Goal: Transaction & Acquisition: Purchase product/service

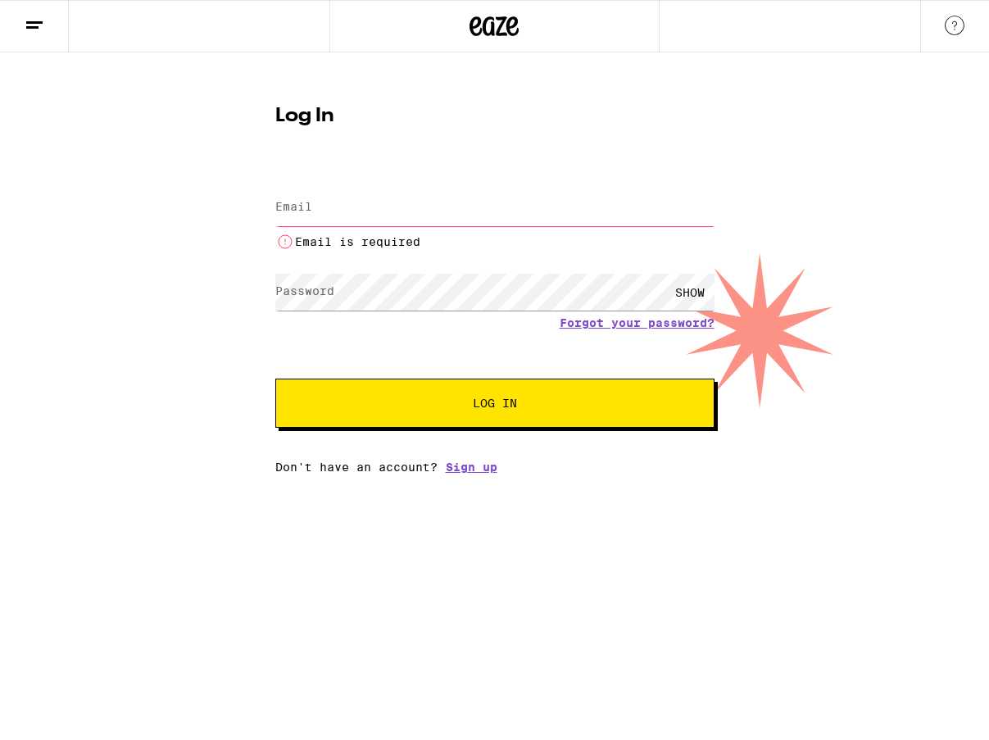
click at [323, 212] on input "Email" at bounding box center [494, 207] width 439 height 37
type input "[EMAIL_ADDRESS][DOMAIN_NAME]"
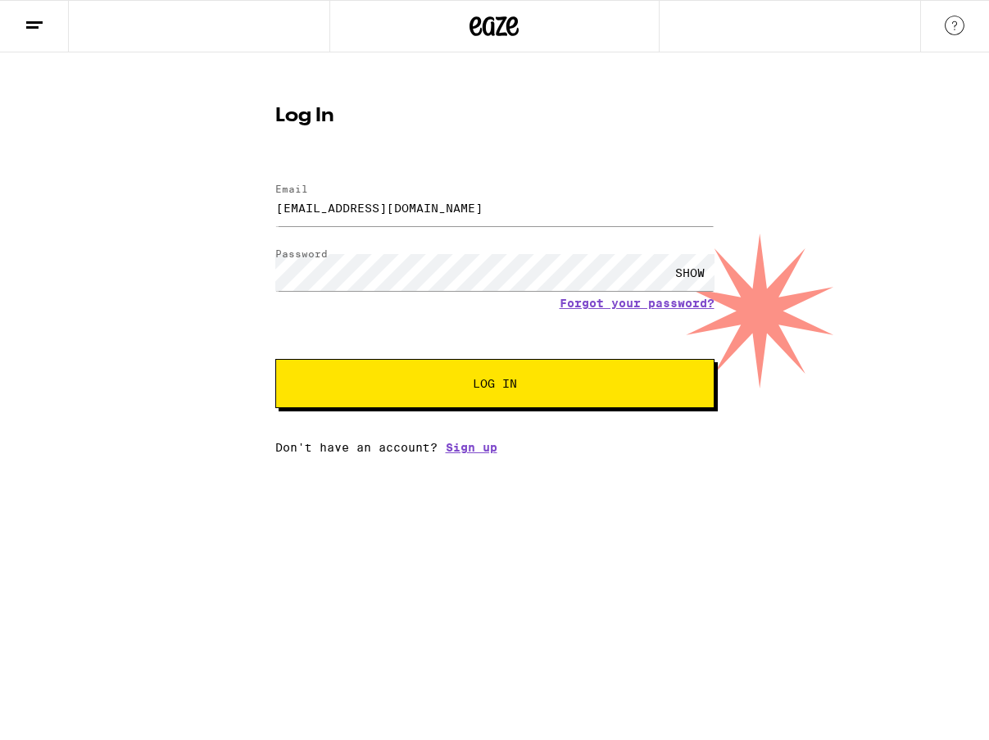
click at [416, 389] on span "Log In" at bounding box center [495, 383] width 307 height 11
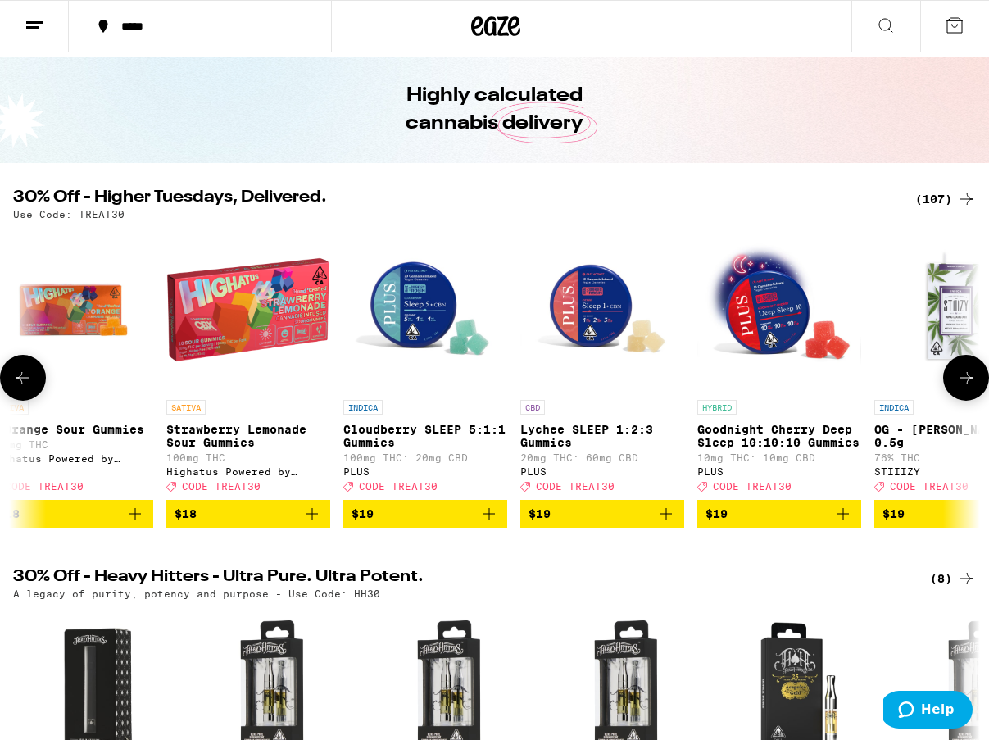
scroll to position [0, 5176]
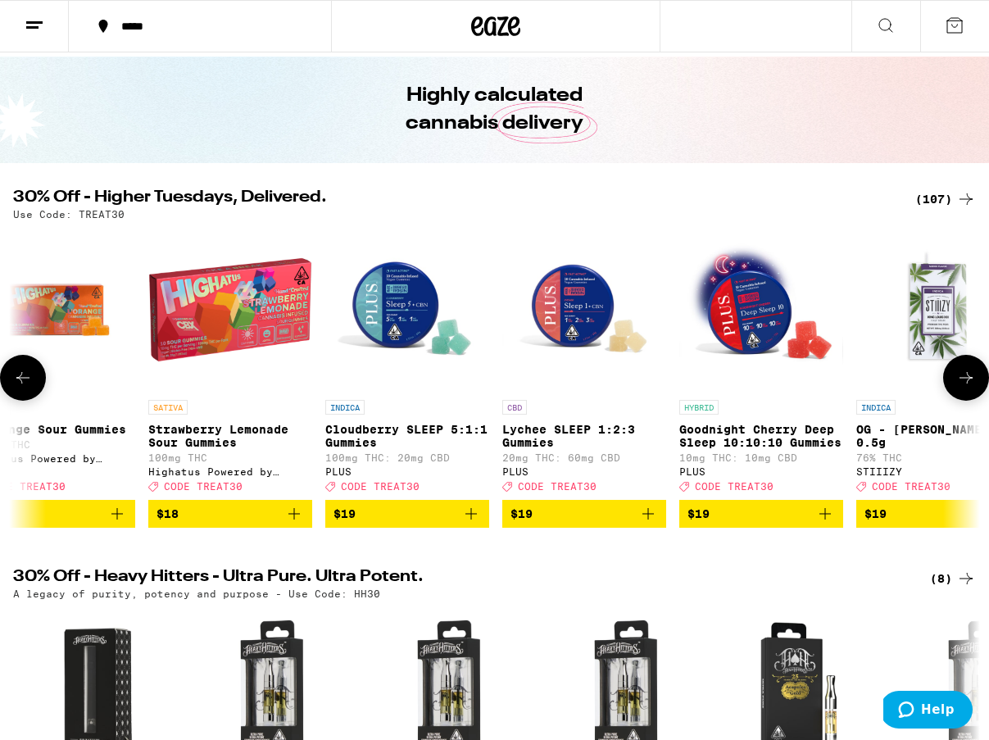
click at [475, 524] on icon "Add to bag" at bounding box center [471, 514] width 20 height 20
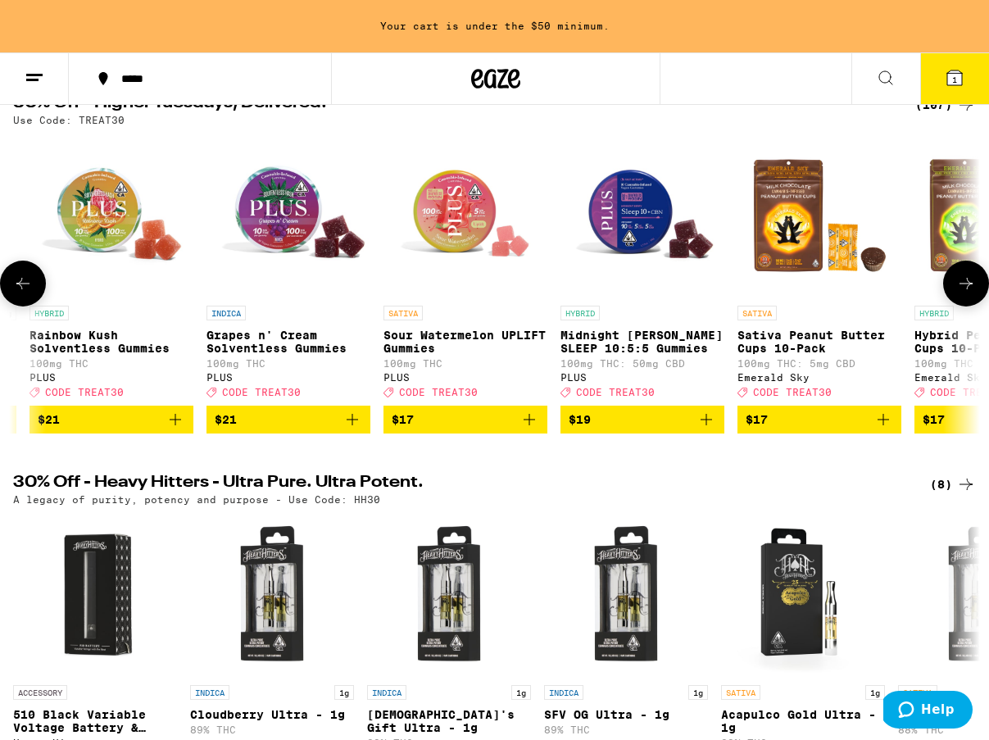
scroll to position [0, 513]
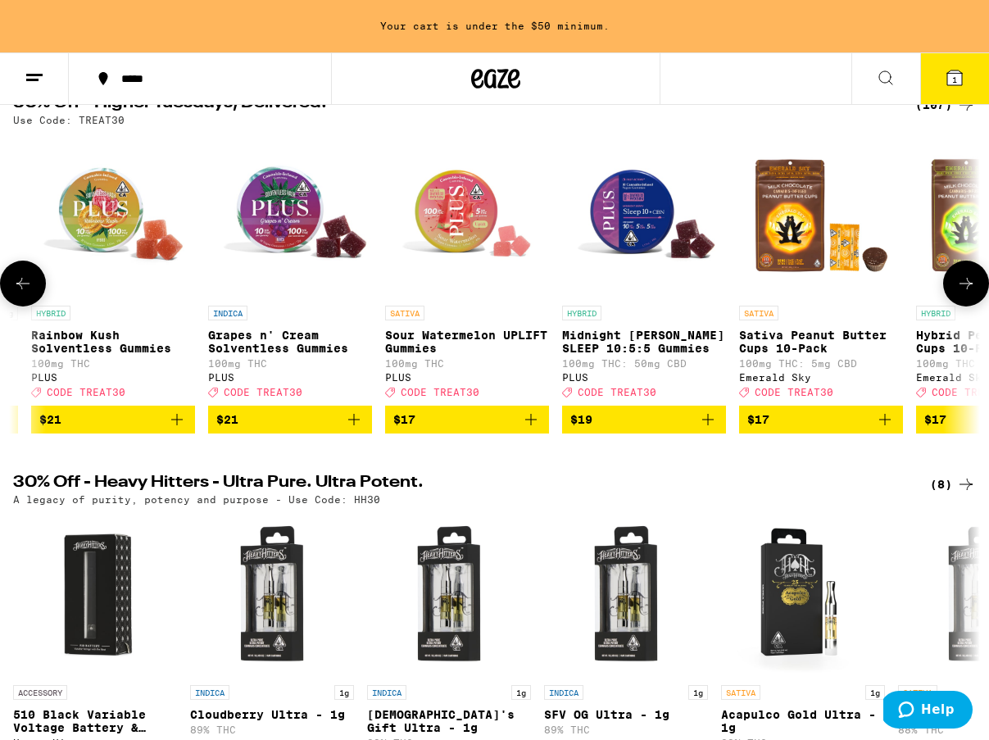
click at [354, 425] on icon "Add to bag" at bounding box center [353, 419] width 11 height 11
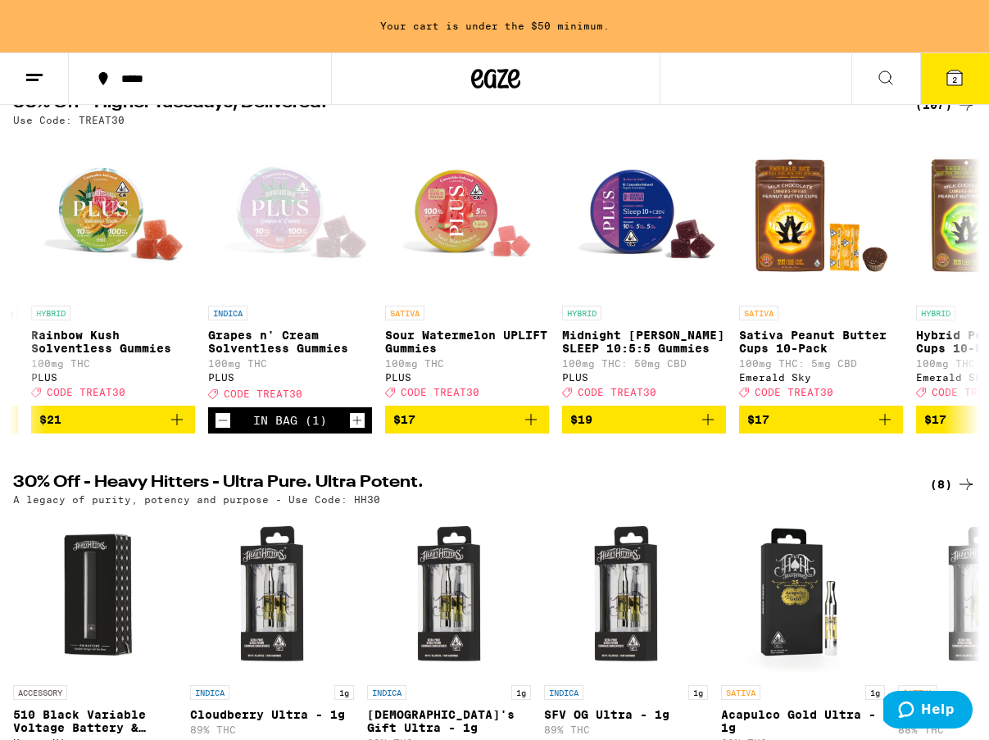
click at [961, 83] on icon at bounding box center [955, 77] width 15 height 15
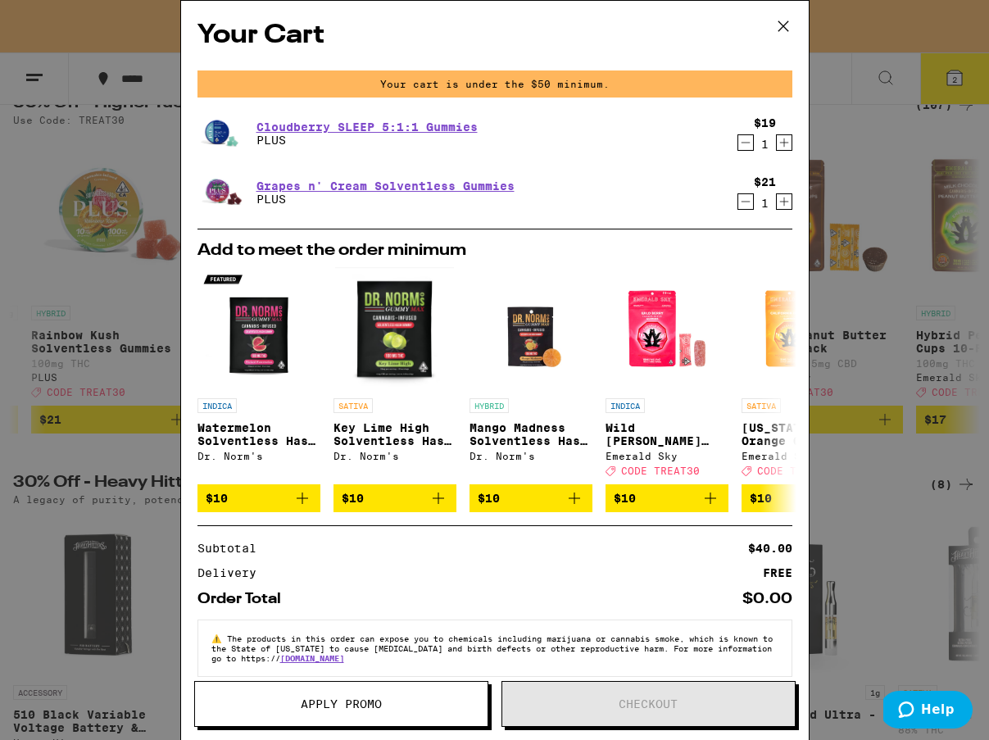
click at [846, 34] on div "Your Cart Your cart is under the $50 minimum. Cloudberry SLEEP 5:1:1 Gummies PL…" at bounding box center [494, 370] width 989 height 740
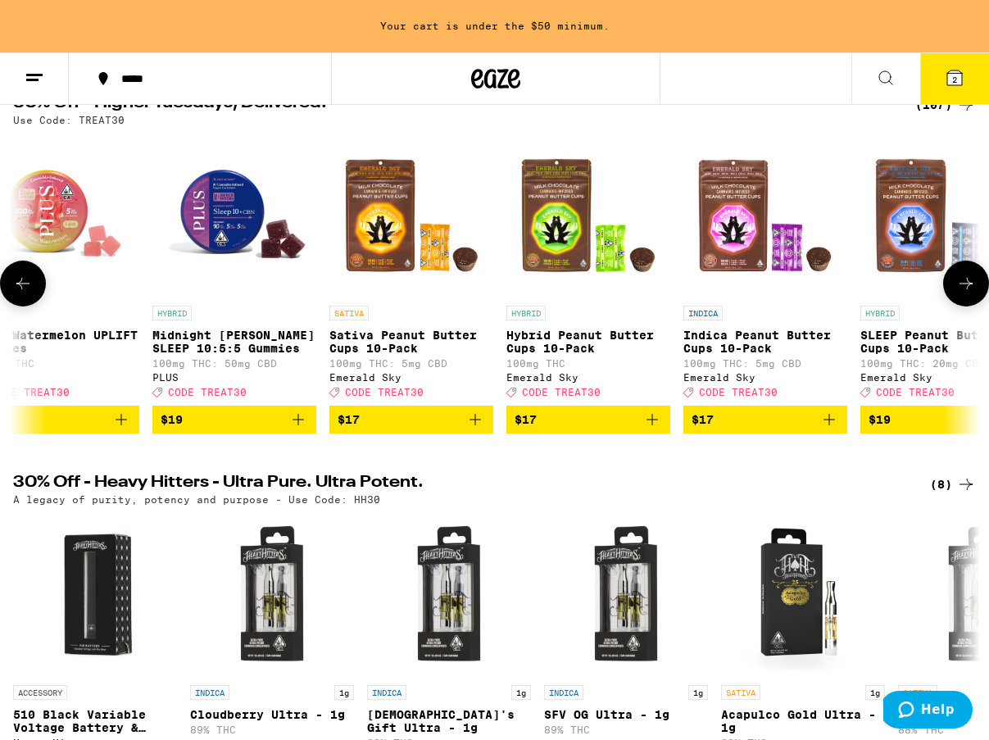
scroll to position [0, 930]
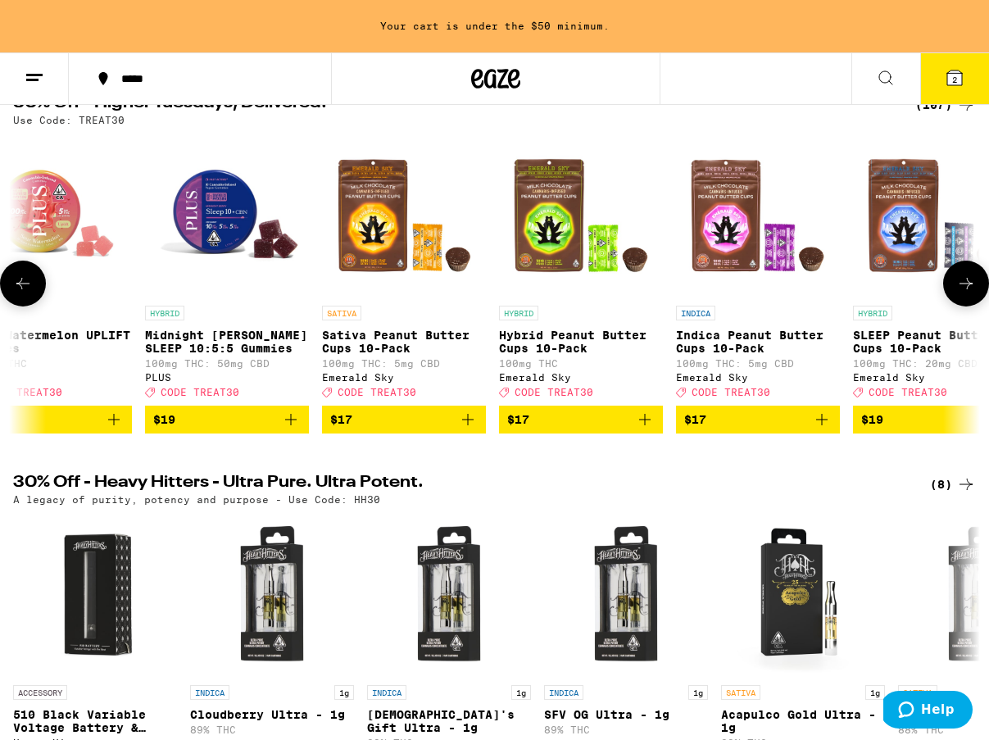
click at [289, 425] on icon "Add to bag" at bounding box center [290, 419] width 11 height 11
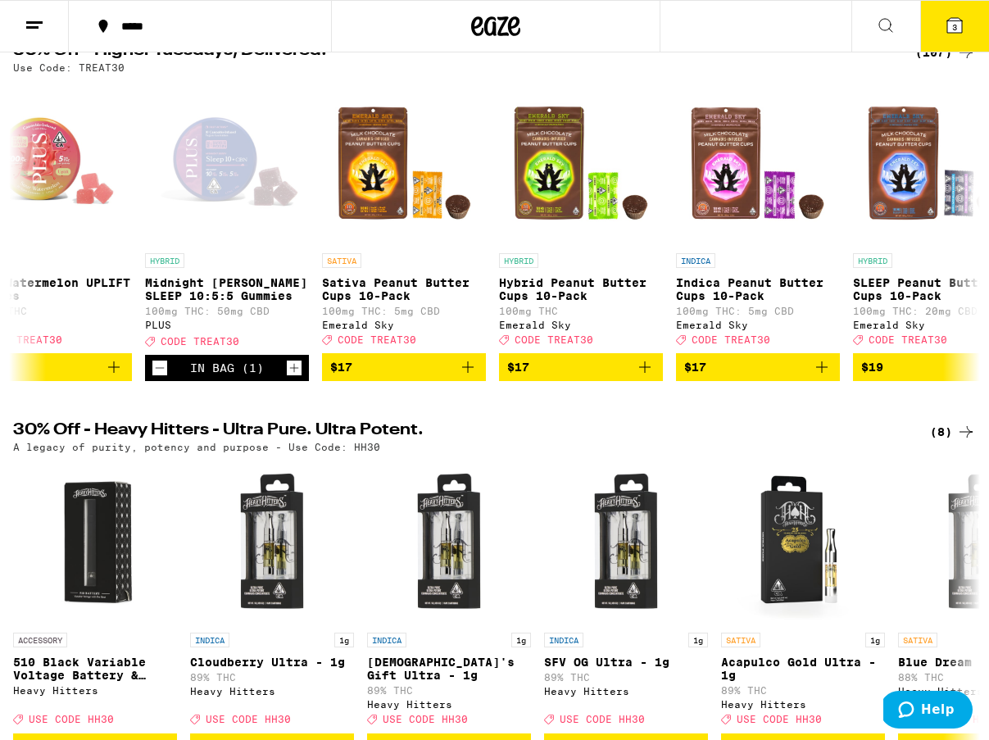
click at [954, 32] on span "3" at bounding box center [954, 27] width 5 height 10
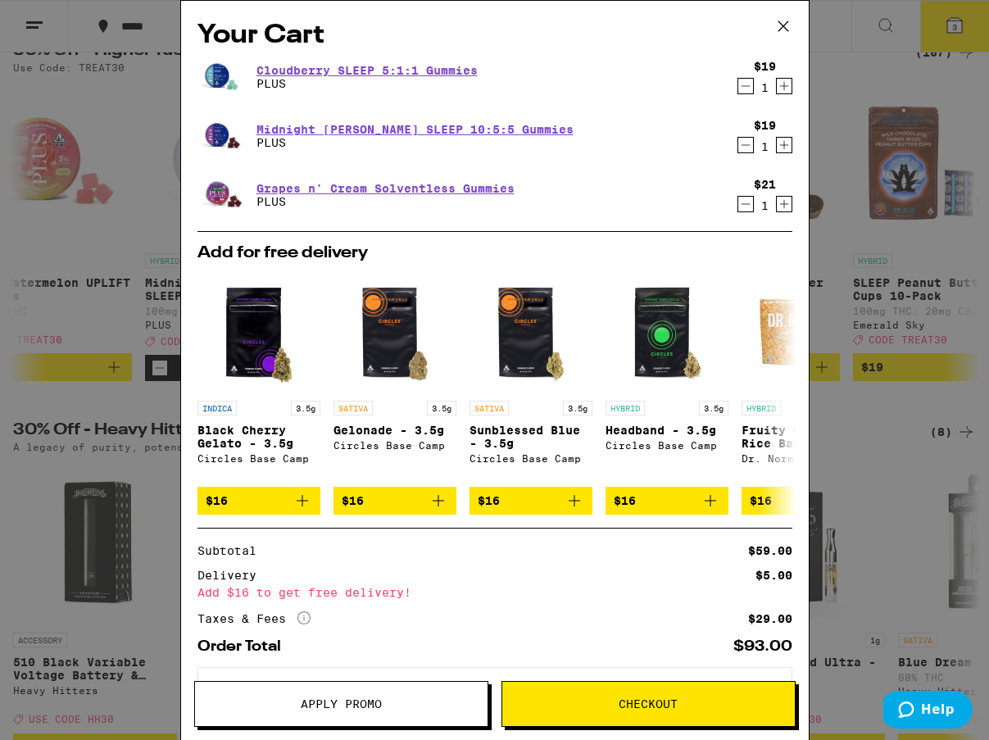
click at [787, 86] on icon "Increment" at bounding box center [784, 86] width 15 height 20
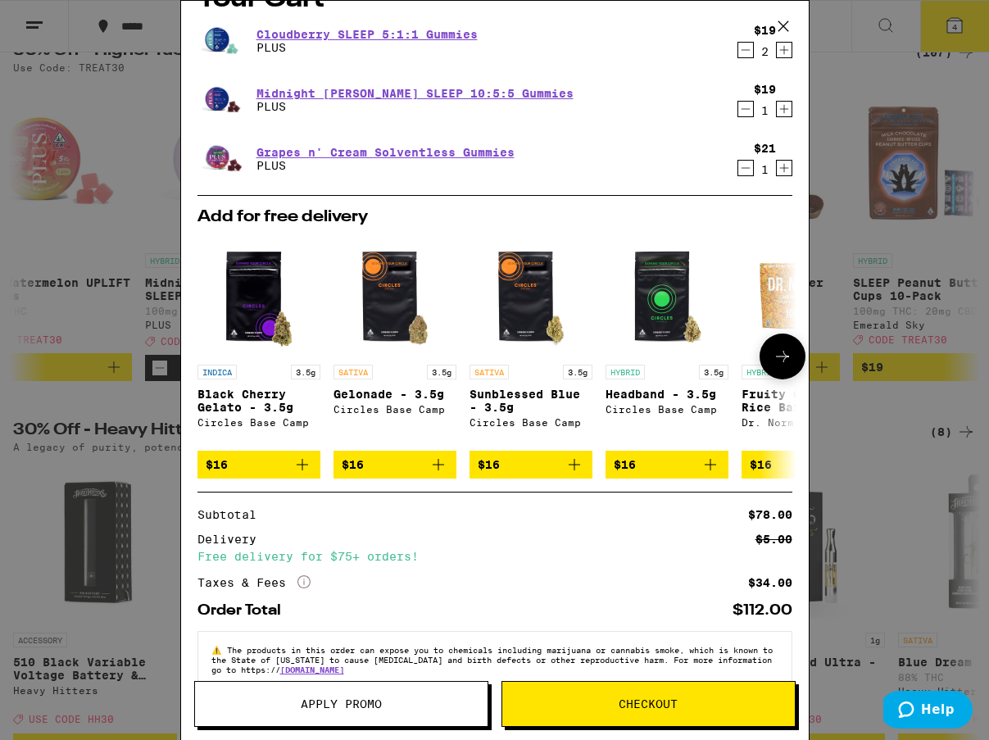
scroll to position [39, 0]
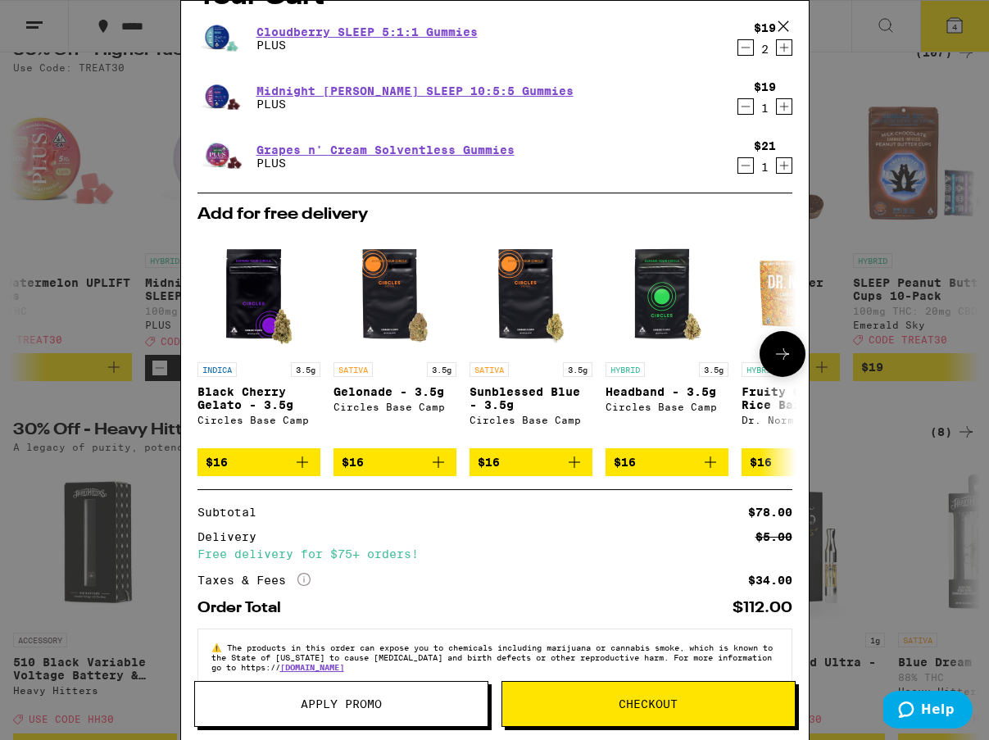
click at [652, 341] on img "Open page for Headband - 3.5g from Circles Base Camp" at bounding box center [667, 292] width 123 height 123
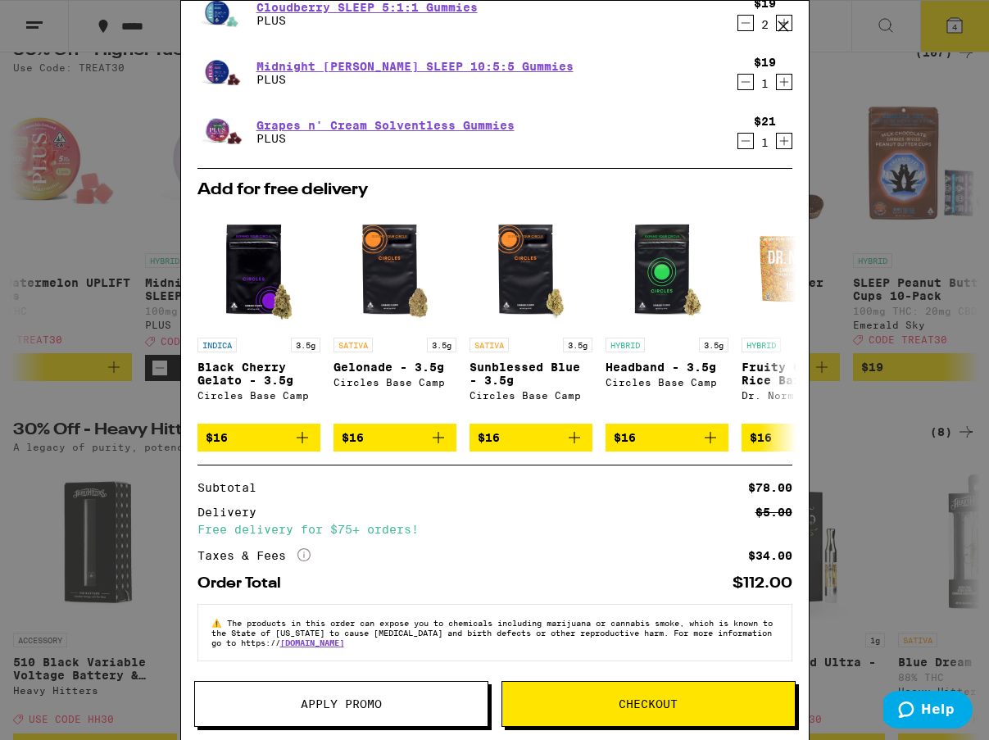
scroll to position [75, 0]
click at [788, 322] on icon at bounding box center [783, 330] width 20 height 20
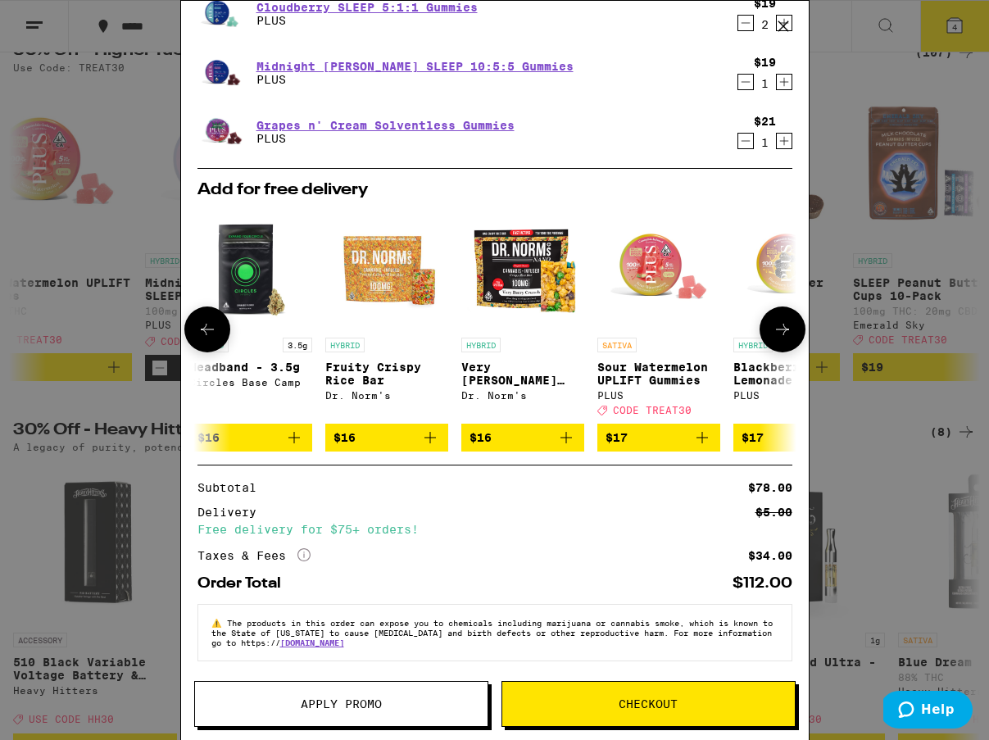
click at [788, 322] on icon at bounding box center [783, 330] width 20 height 20
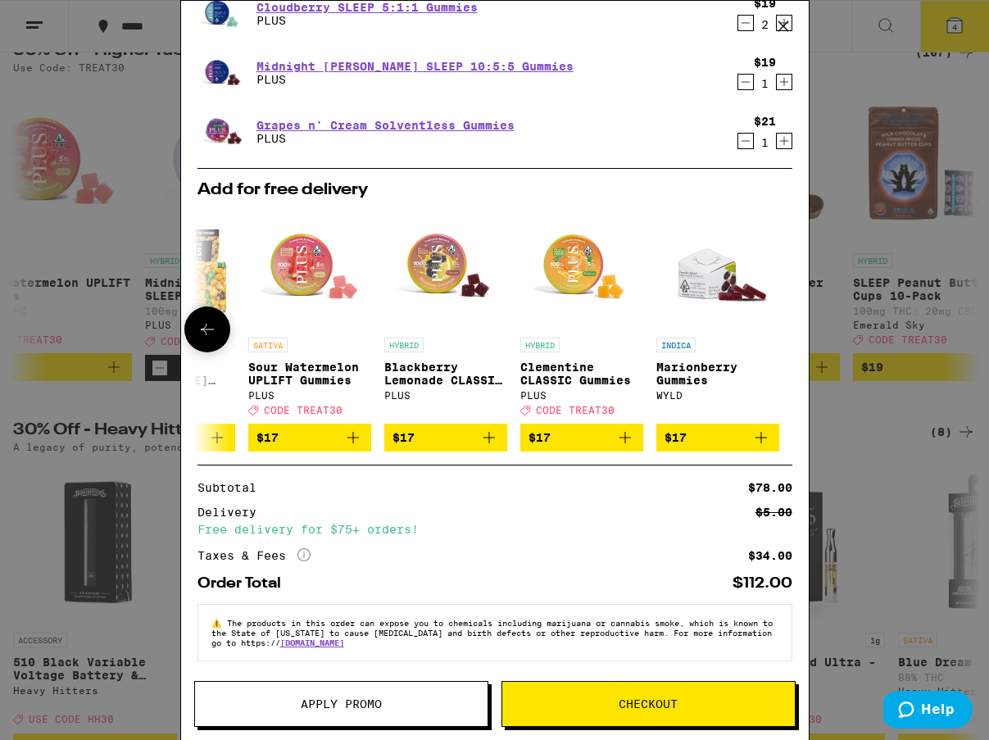
click at [201, 324] on icon at bounding box center [207, 329] width 13 height 11
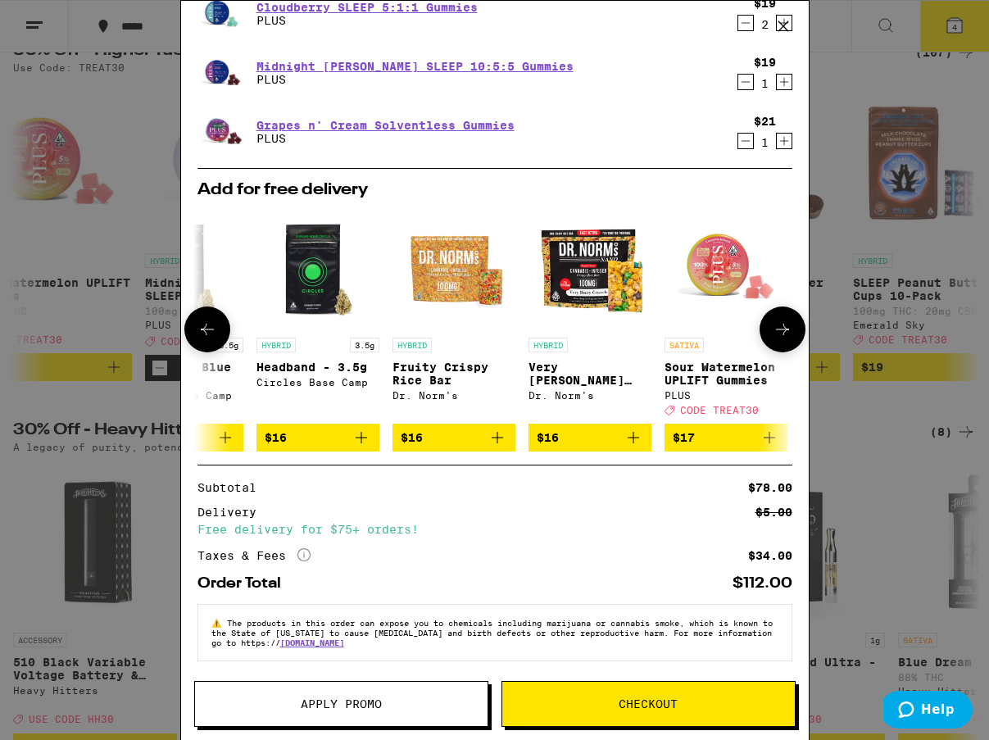
click at [209, 324] on icon at bounding box center [207, 329] width 13 height 11
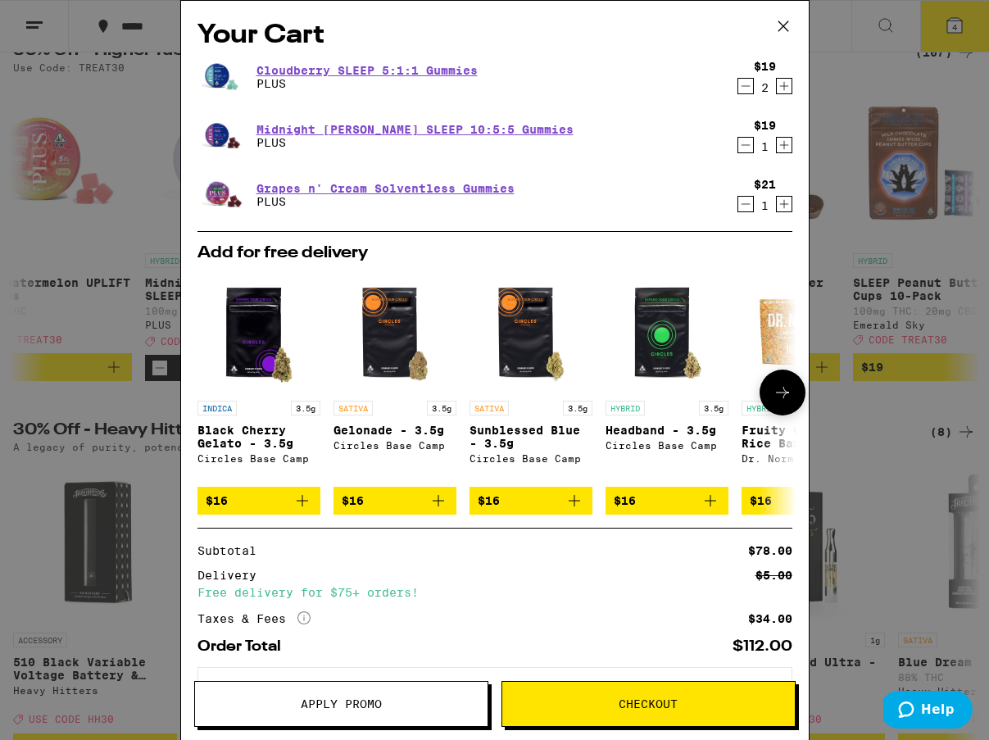
scroll to position [0, 0]
click at [786, 24] on icon at bounding box center [783, 26] width 10 height 10
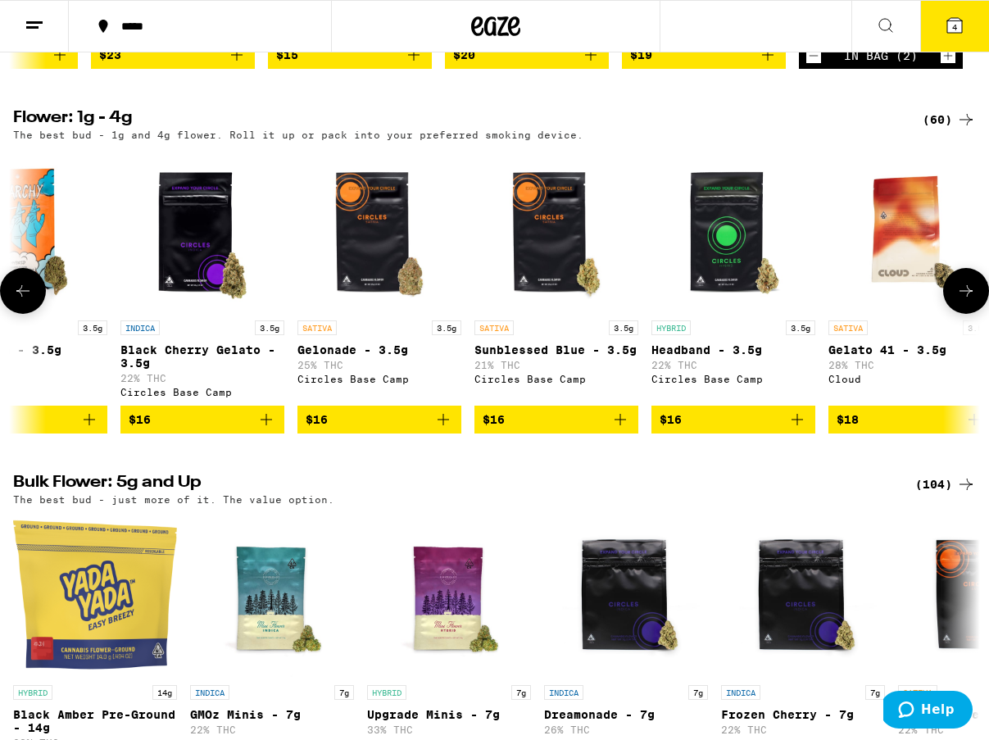
click at [441, 425] on icon "Add to bag" at bounding box center [443, 419] width 11 height 11
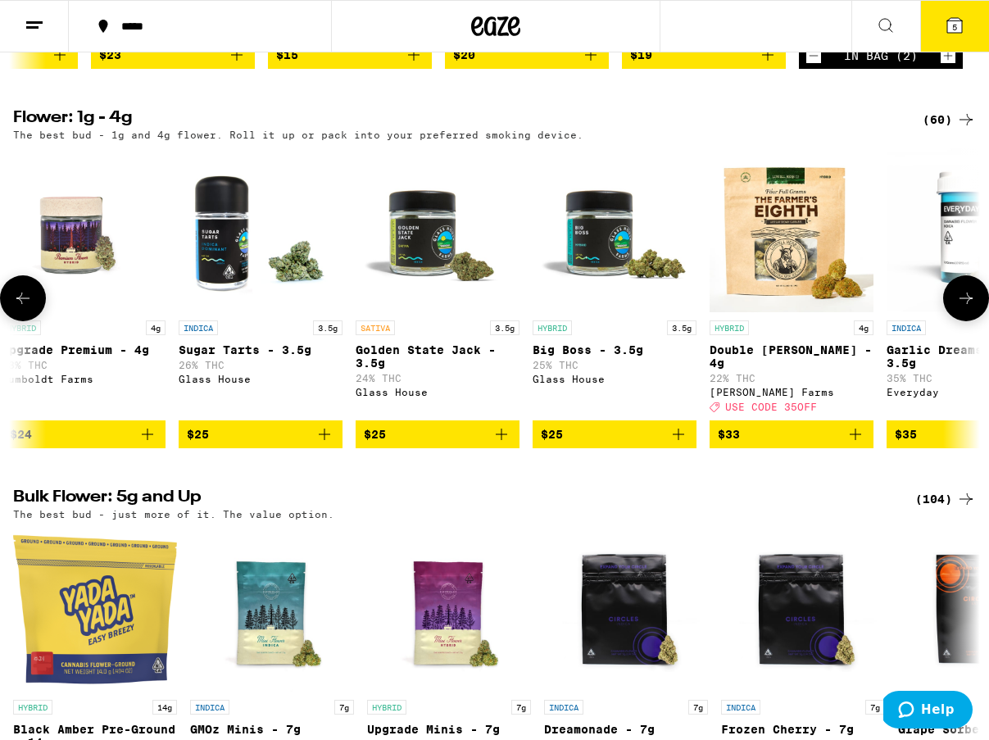
scroll to position [0, 3199]
click at [679, 444] on icon "Add to bag" at bounding box center [678, 435] width 20 height 20
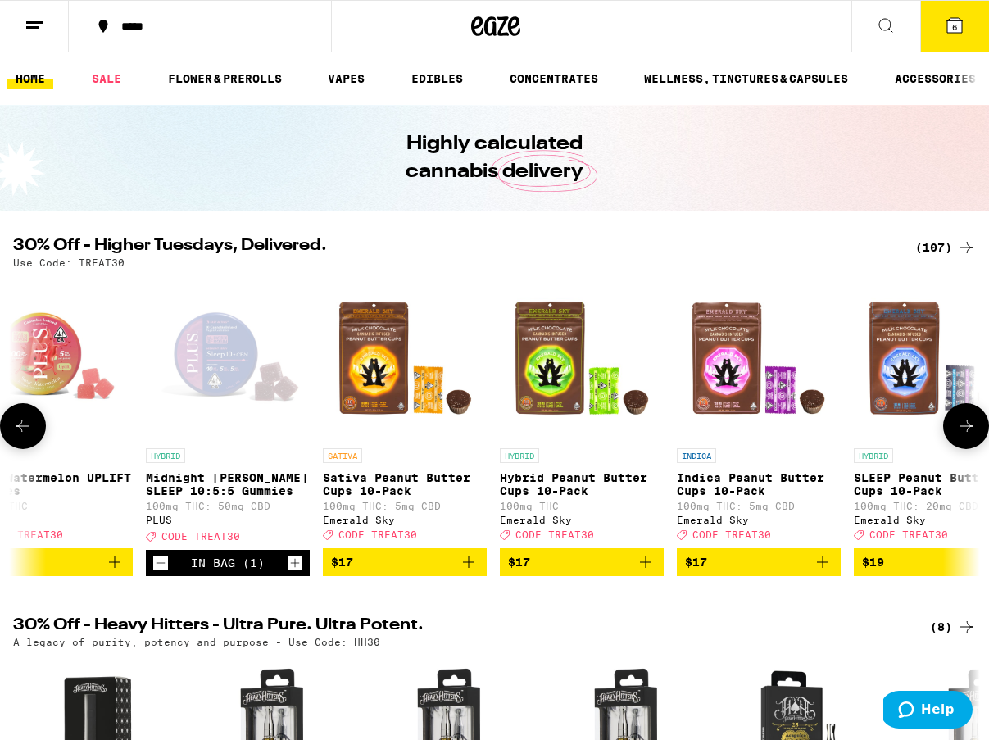
scroll to position [0, 0]
click at [934, 72] on link "ACCESSORIES" at bounding box center [936, 79] width 98 height 20
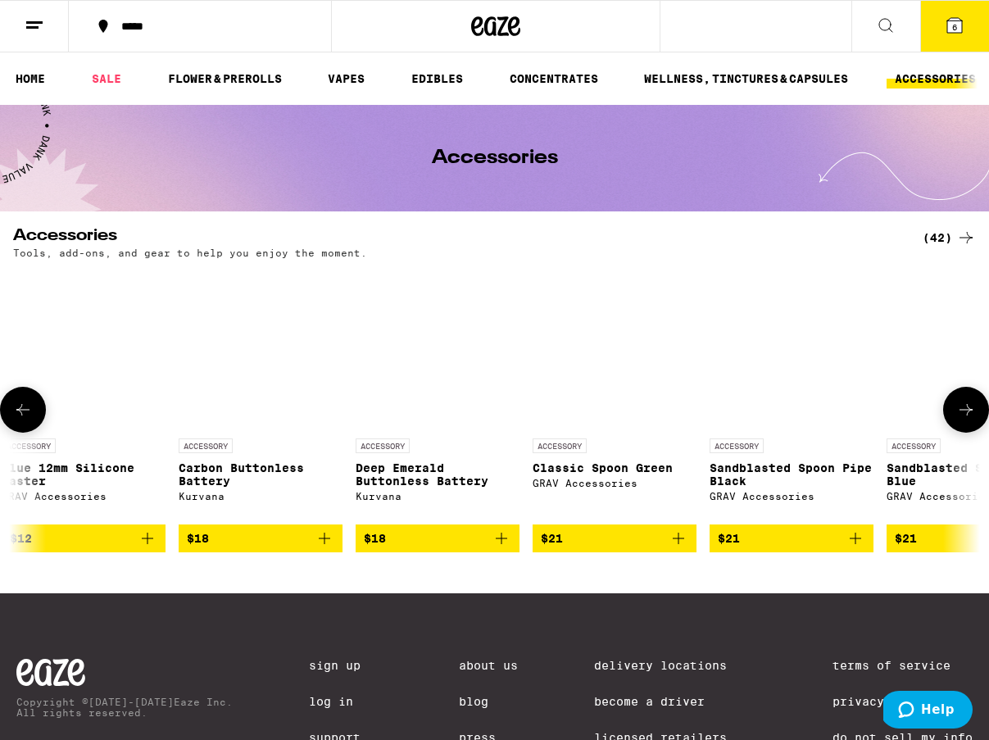
scroll to position [0, 3741]
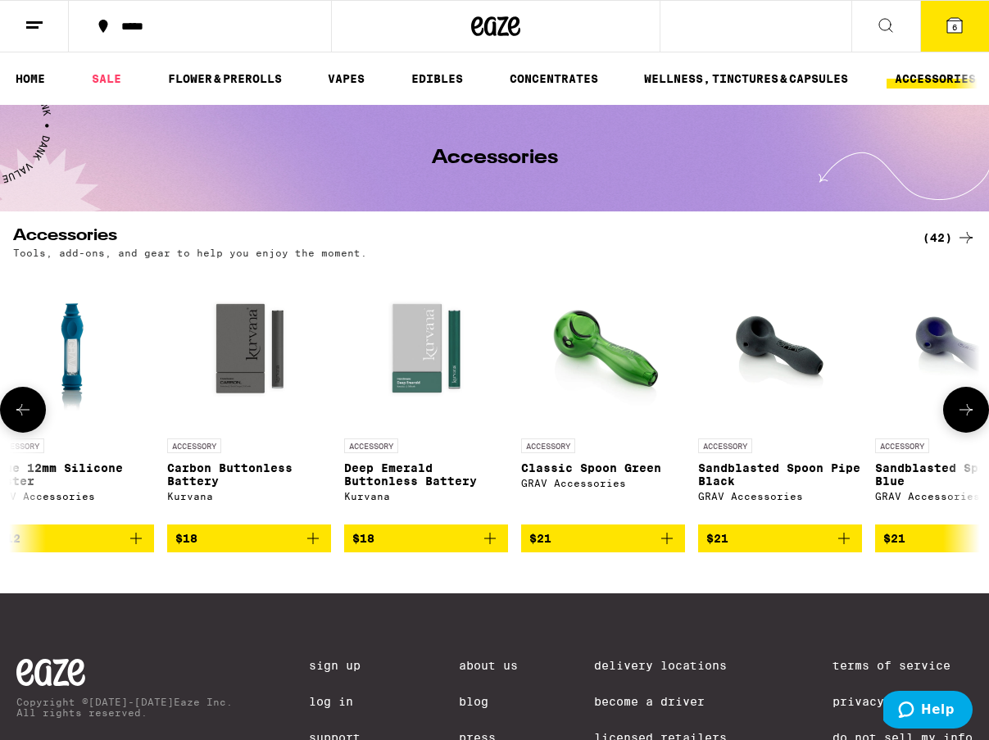
click at [666, 547] on icon "Add to bag" at bounding box center [667, 539] width 20 height 20
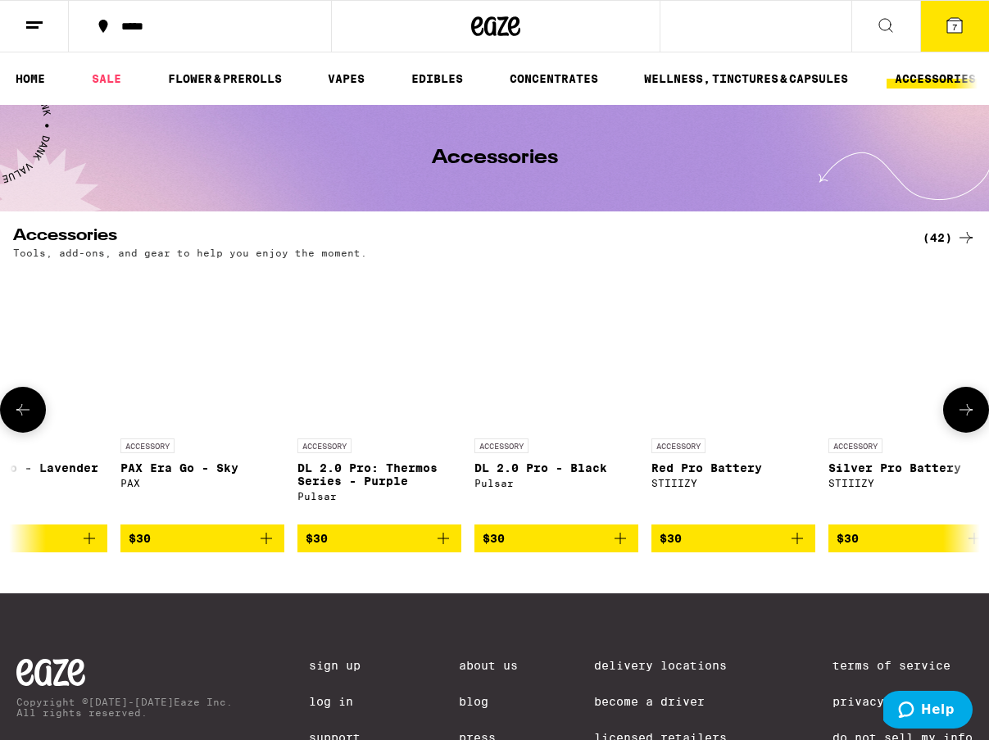
scroll to position [0, 5915]
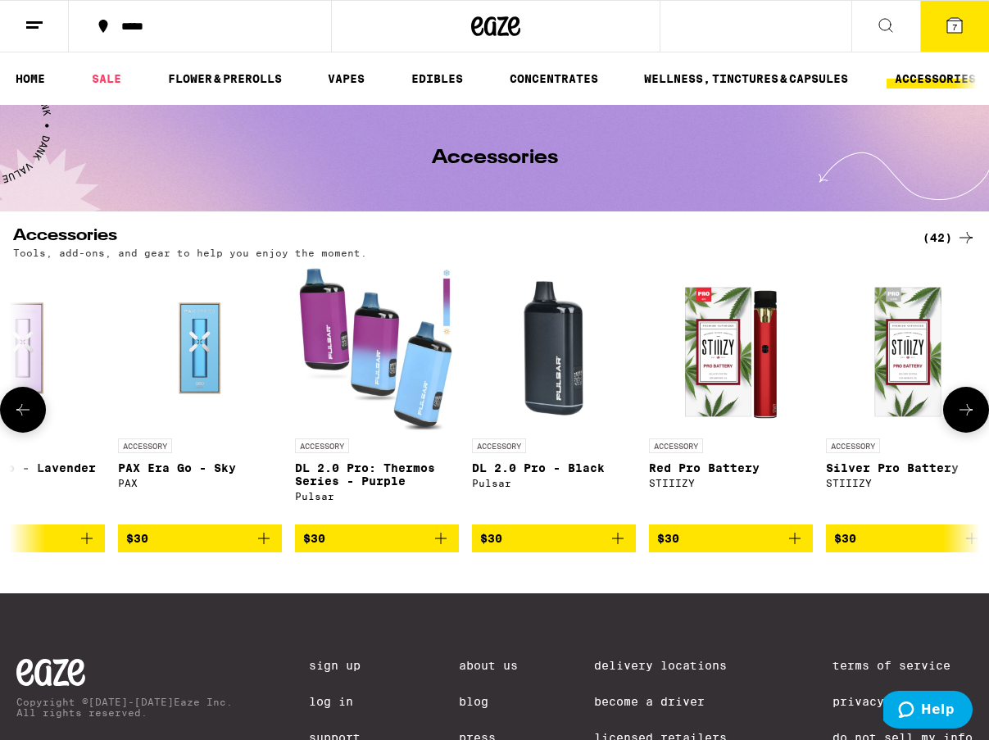
click at [548, 343] on img "Open page for DL 2.0 Pro - Black from Pulsar" at bounding box center [554, 348] width 164 height 164
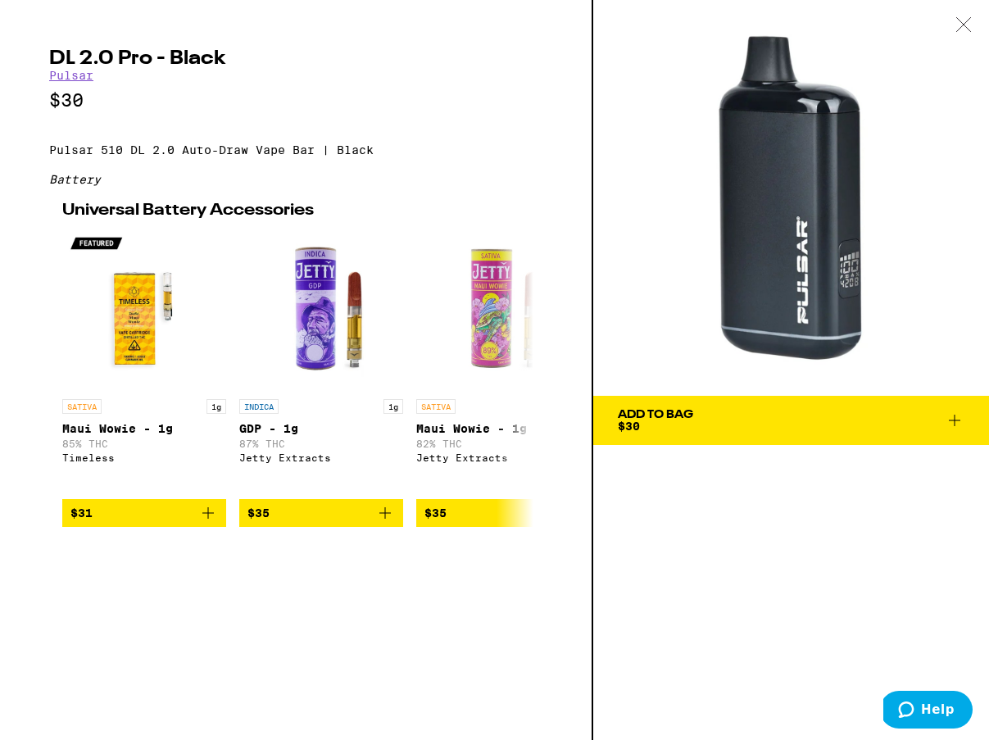
click at [948, 711] on span "Help" at bounding box center [938, 709] width 34 height 15
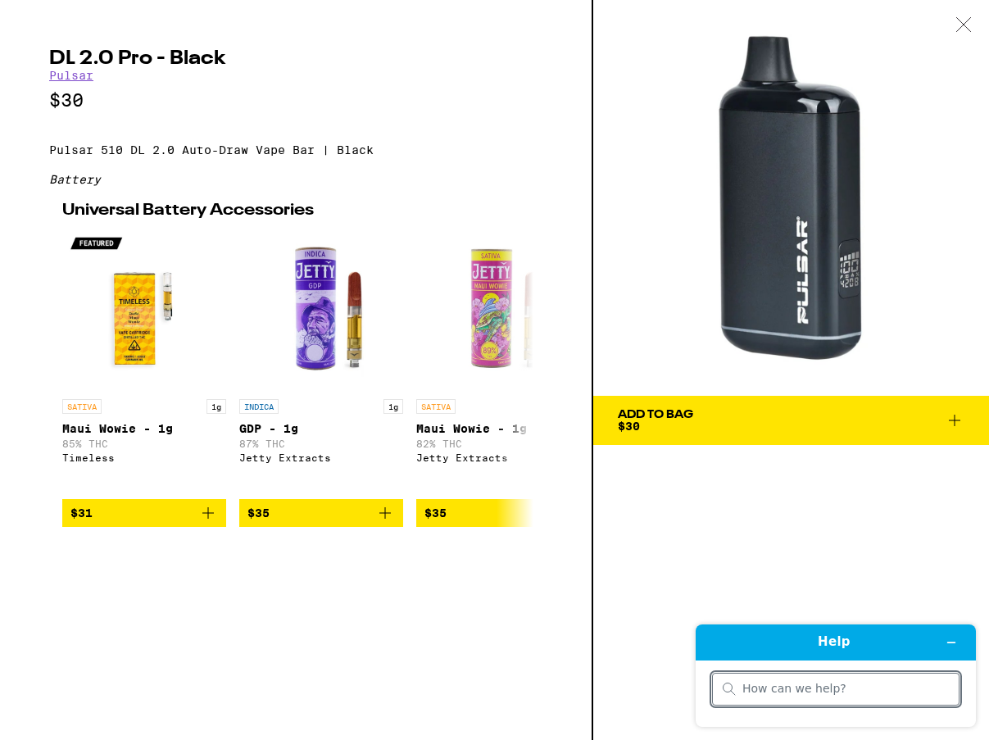
click at [965, 24] on icon at bounding box center [964, 24] width 14 height 14
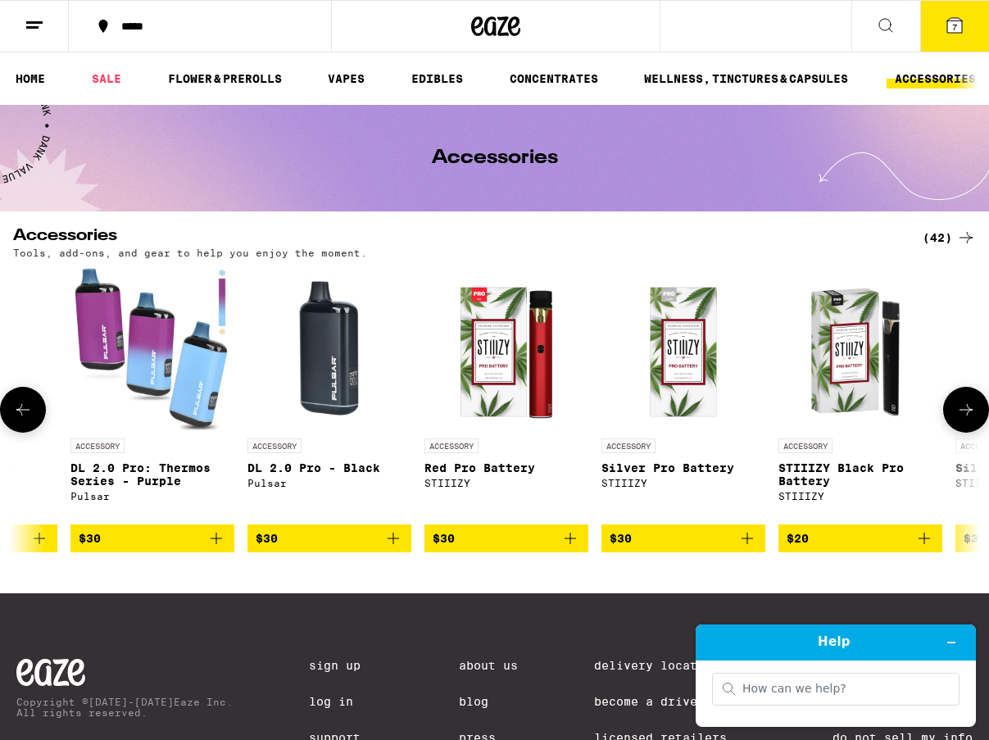
scroll to position [0, 6138]
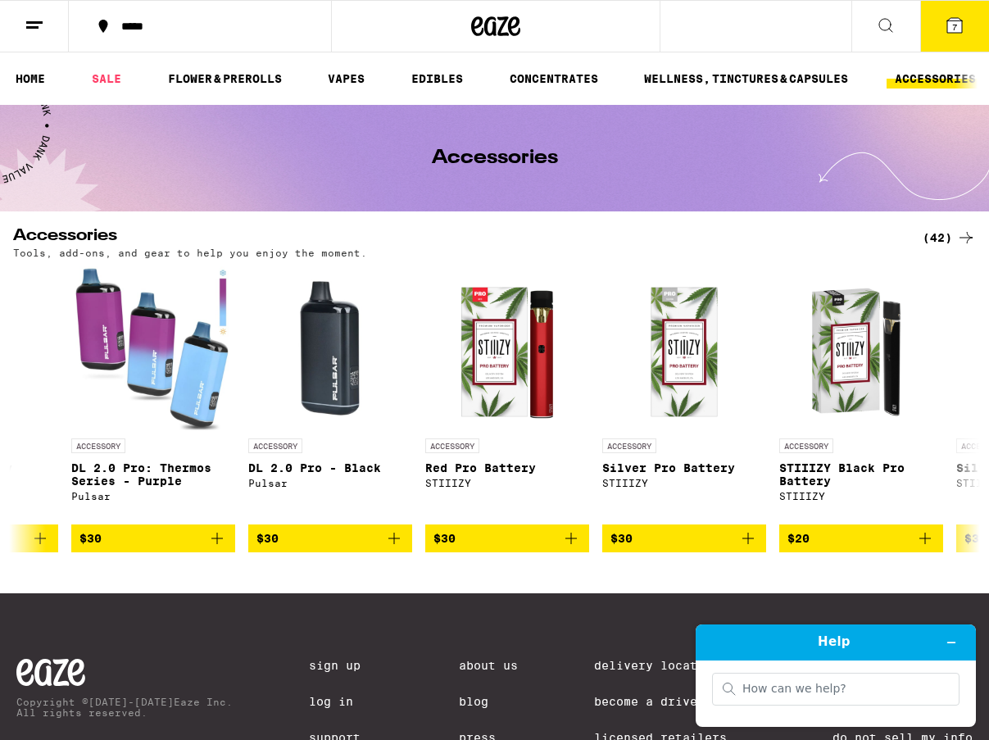
click at [941, 19] on button "7" at bounding box center [954, 26] width 69 height 51
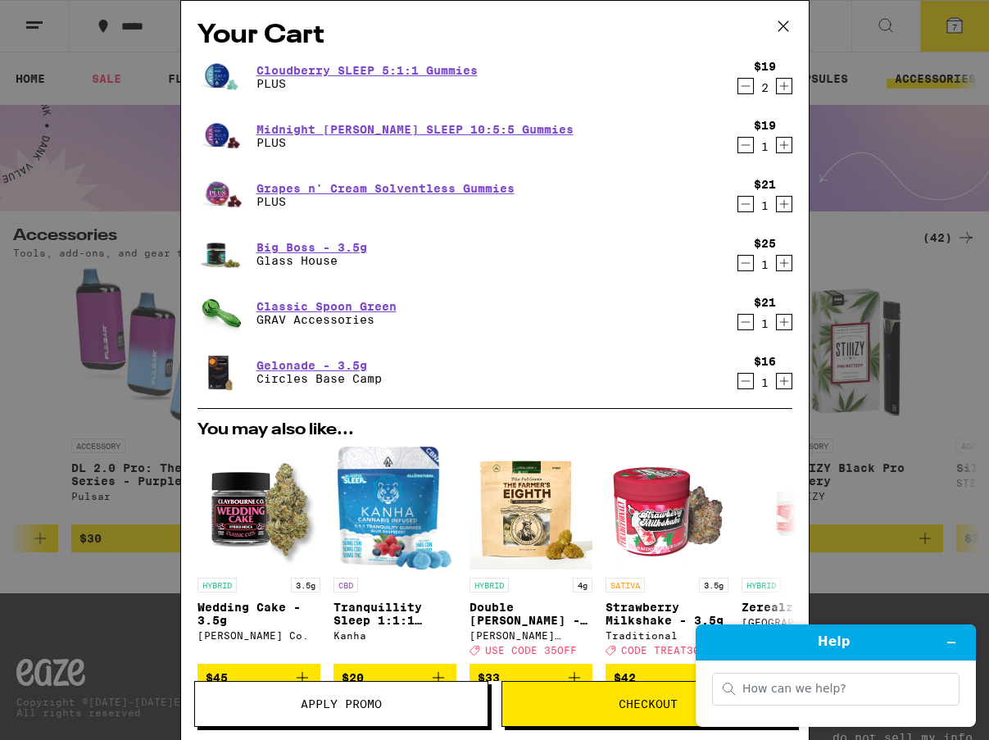
click at [788, 25] on icon at bounding box center [783, 26] width 25 height 25
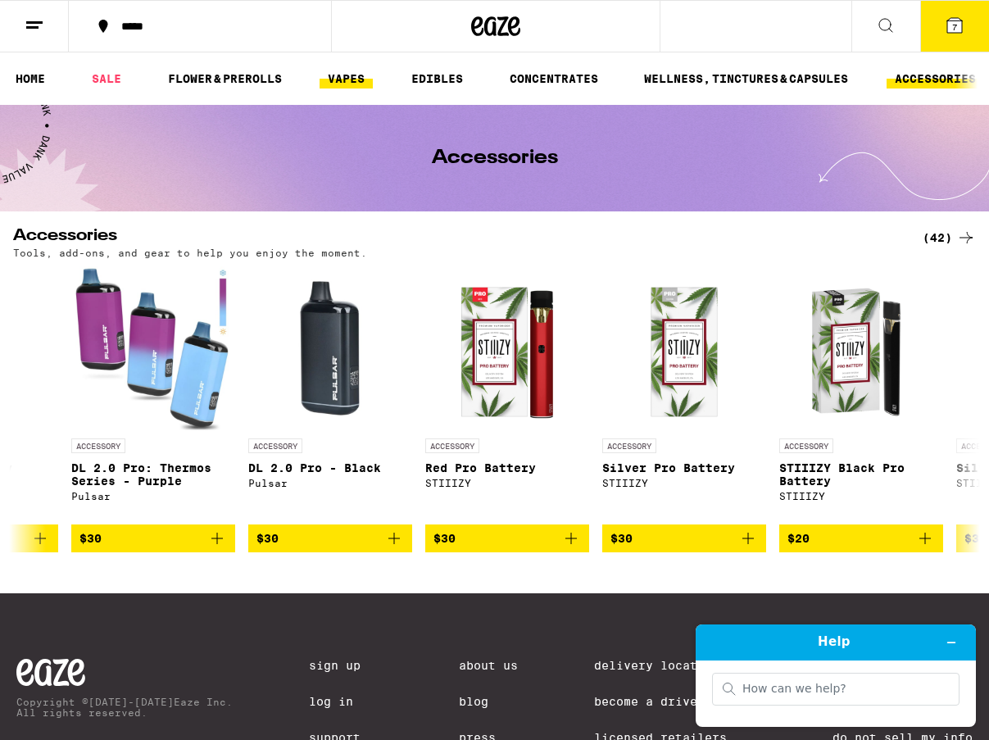
click at [346, 76] on link "VAPES" at bounding box center [346, 79] width 53 height 20
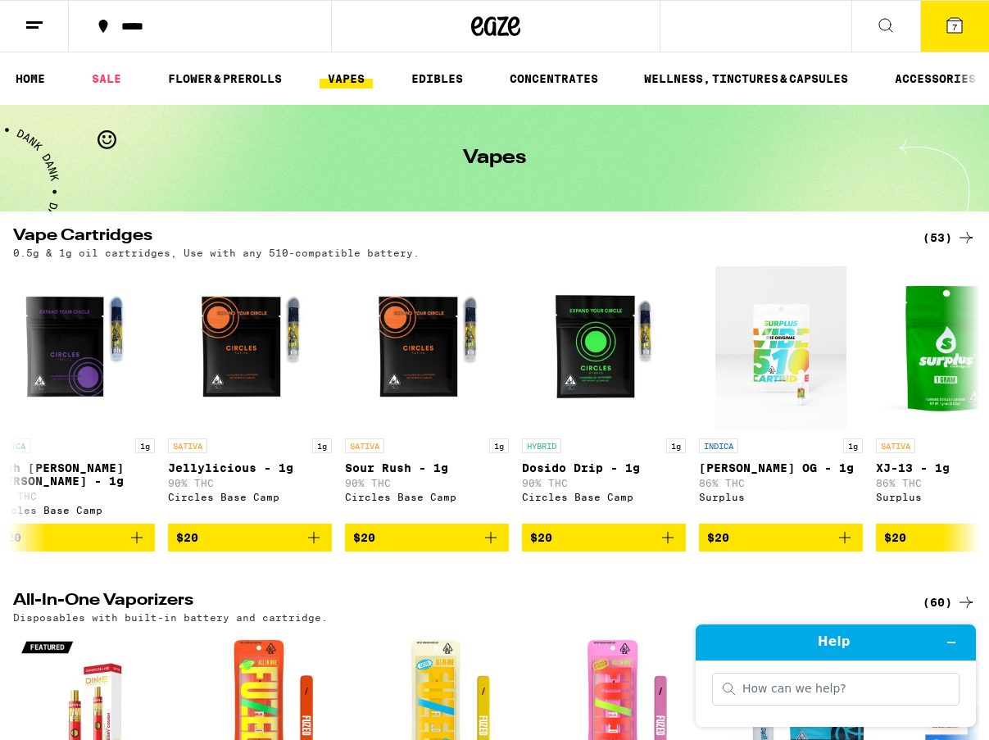
click at [951, 25] on icon at bounding box center [955, 25] width 15 height 15
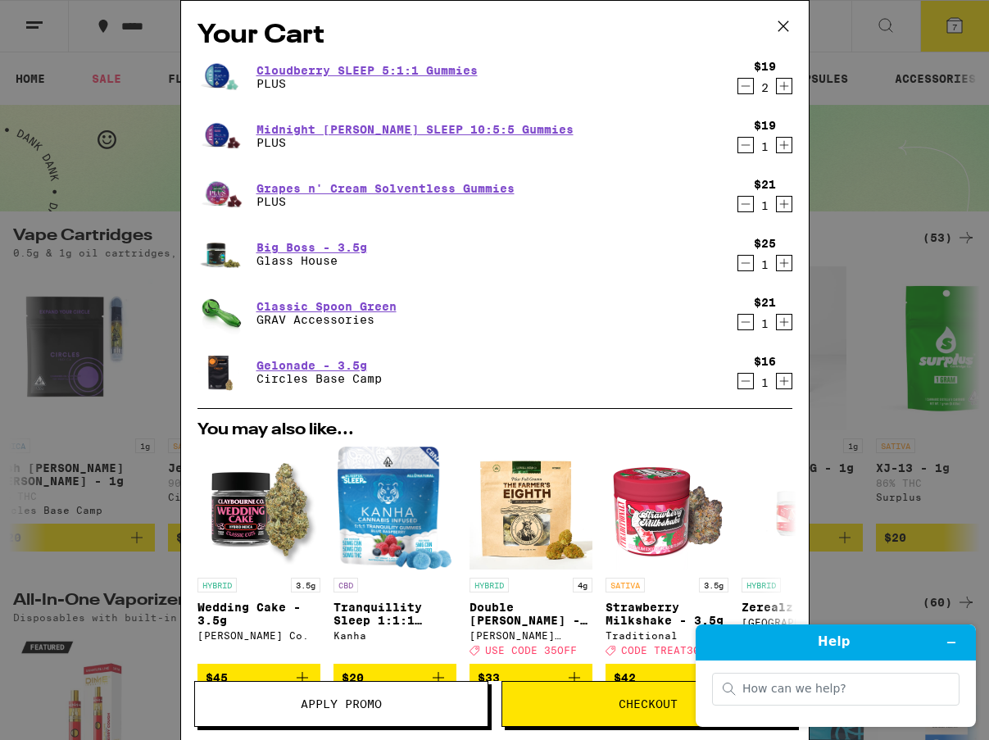
click at [573, 702] on span "Checkout" at bounding box center [648, 703] width 293 height 11
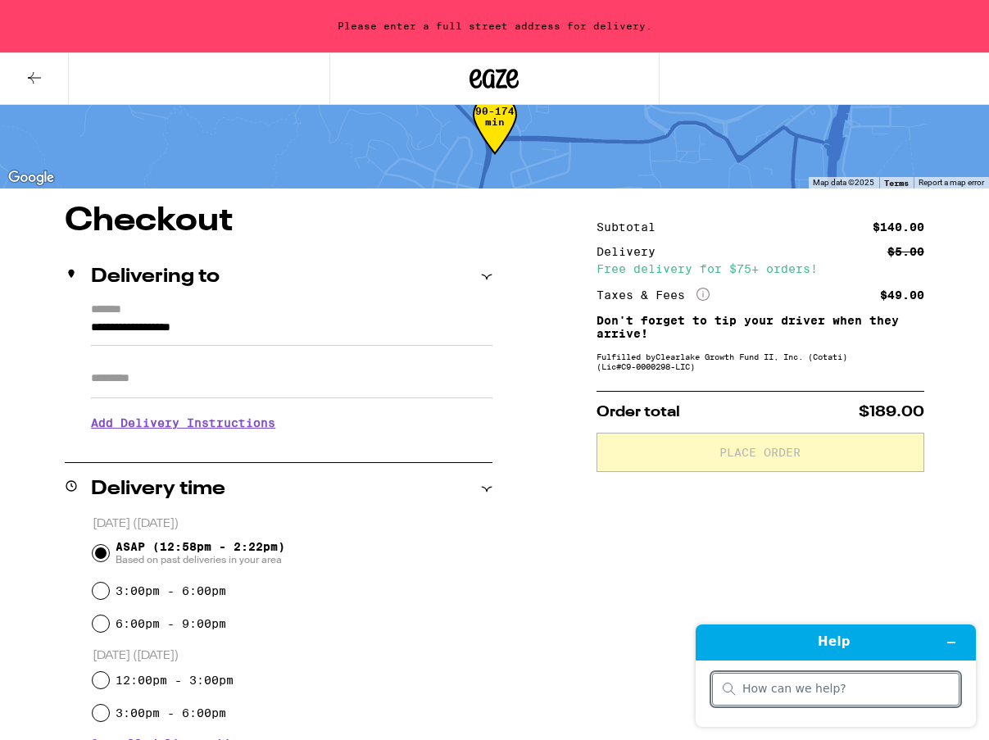
scroll to position [46, 0]
click at [489, 276] on icon at bounding box center [487, 277] width 11 height 5
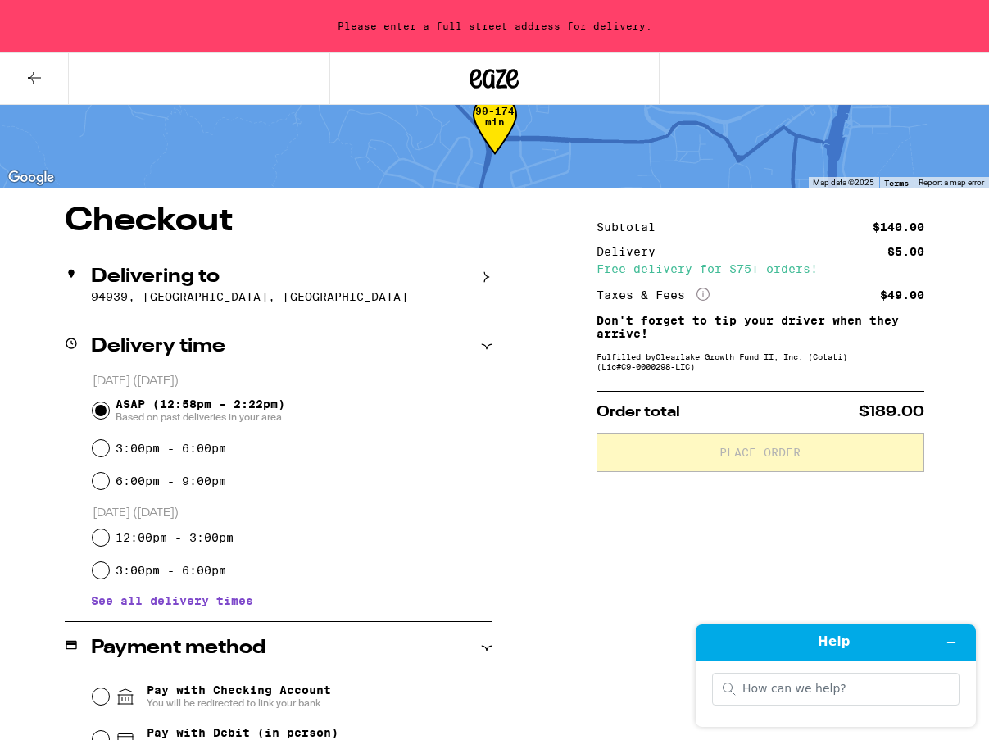
click at [489, 276] on icon at bounding box center [486, 276] width 11 height 11
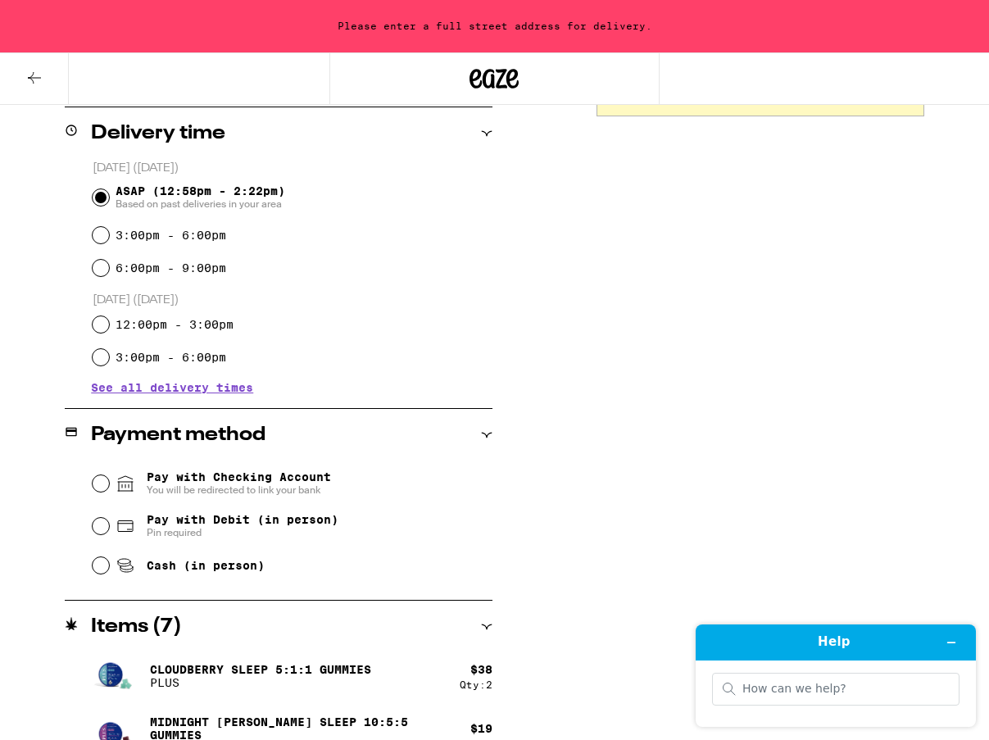
scroll to position [400, 0]
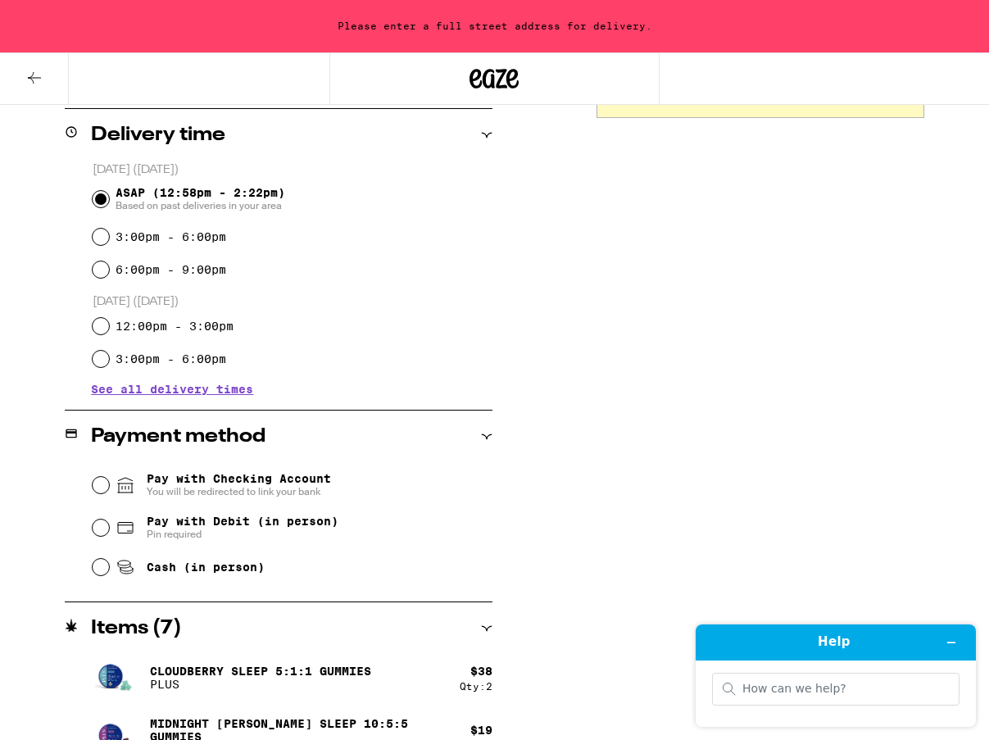
click at [101, 530] on input "Pay with Debit (in person) Pin required" at bounding box center [101, 528] width 16 height 16
radio input "true"
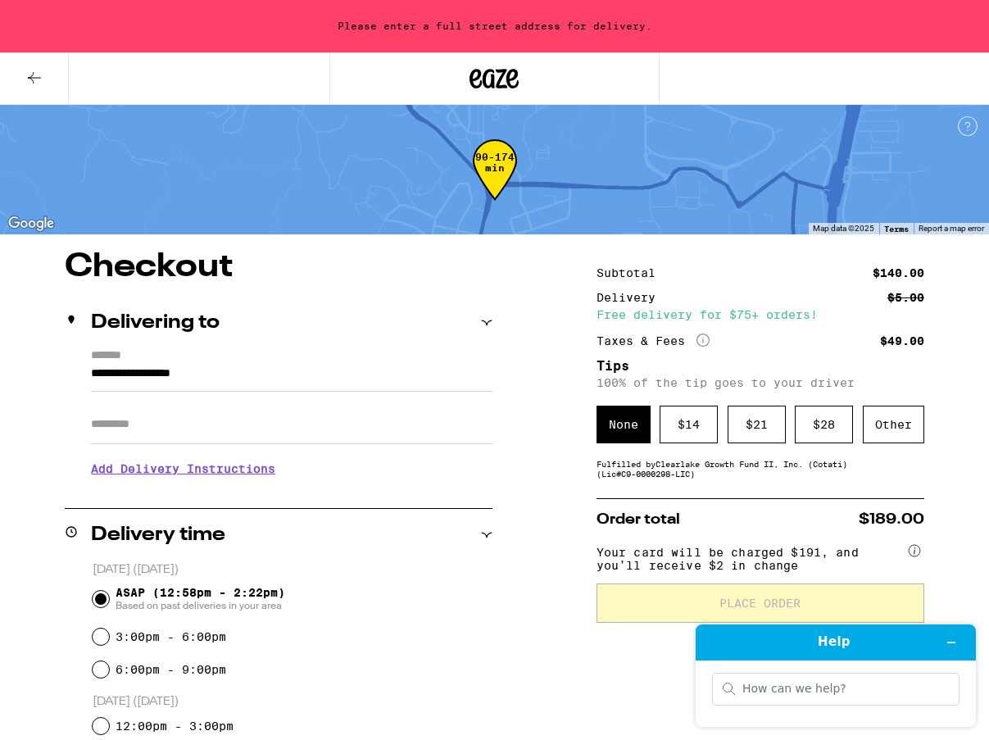
scroll to position [0, 0]
click at [767, 427] on div "$ 21" at bounding box center [757, 425] width 58 height 38
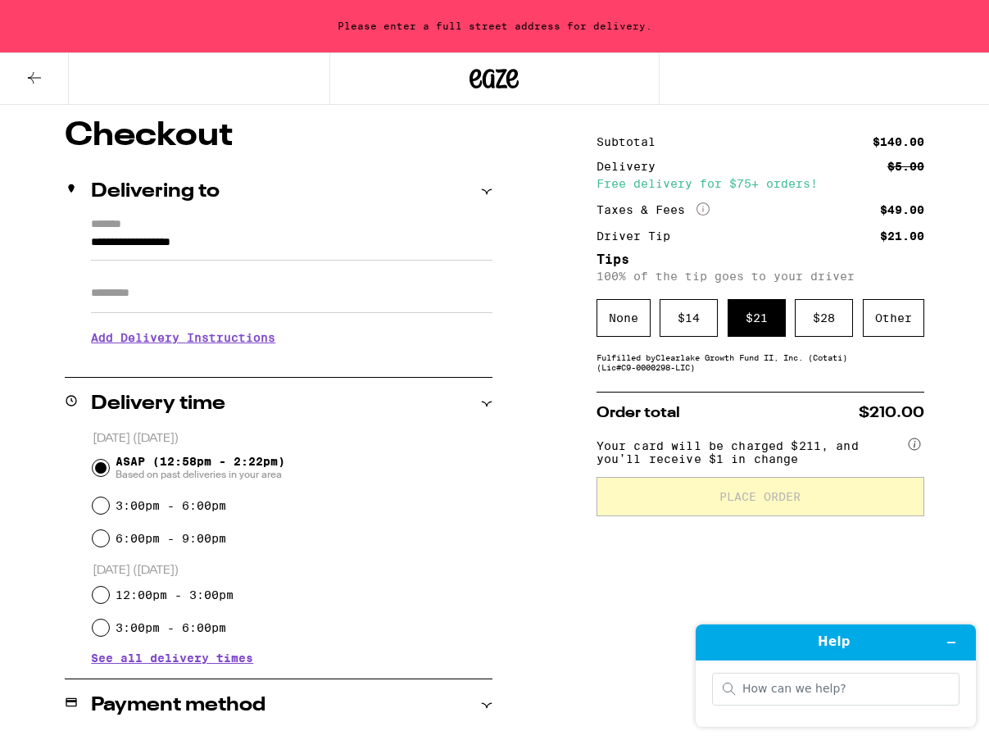
scroll to position [131, 0]
click at [760, 324] on div "$ 21" at bounding box center [757, 318] width 58 height 38
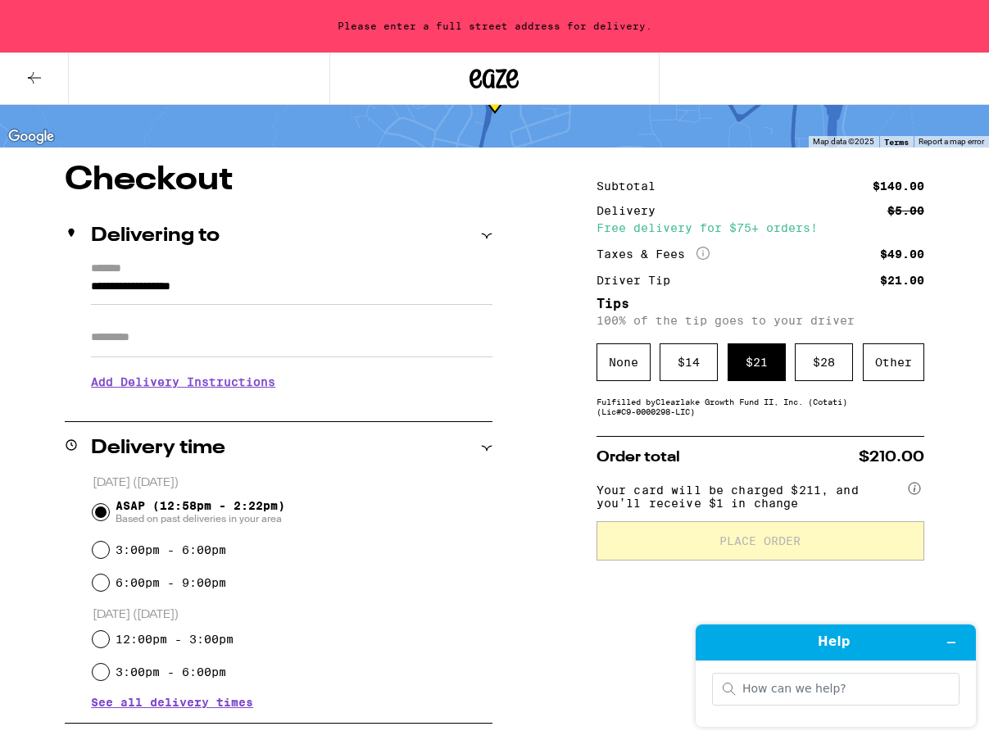
click at [157, 347] on input "Apt/Suite" at bounding box center [292, 337] width 402 height 39
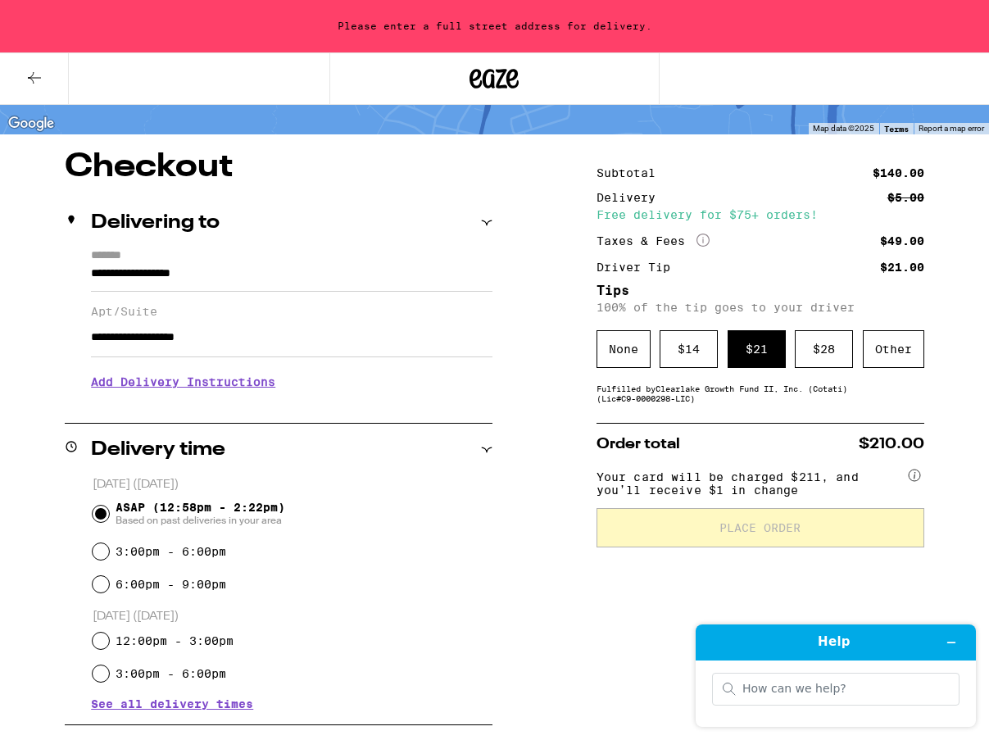
scroll to position [103, 0]
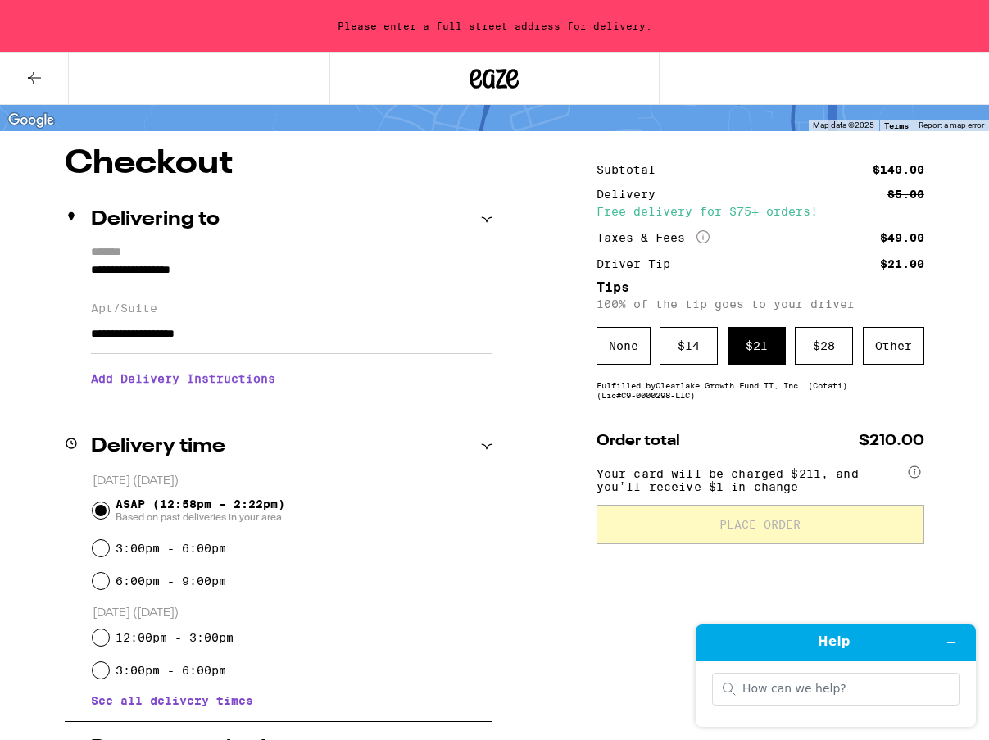
click at [265, 333] on input "**********" at bounding box center [292, 334] width 402 height 39
type input "**********"
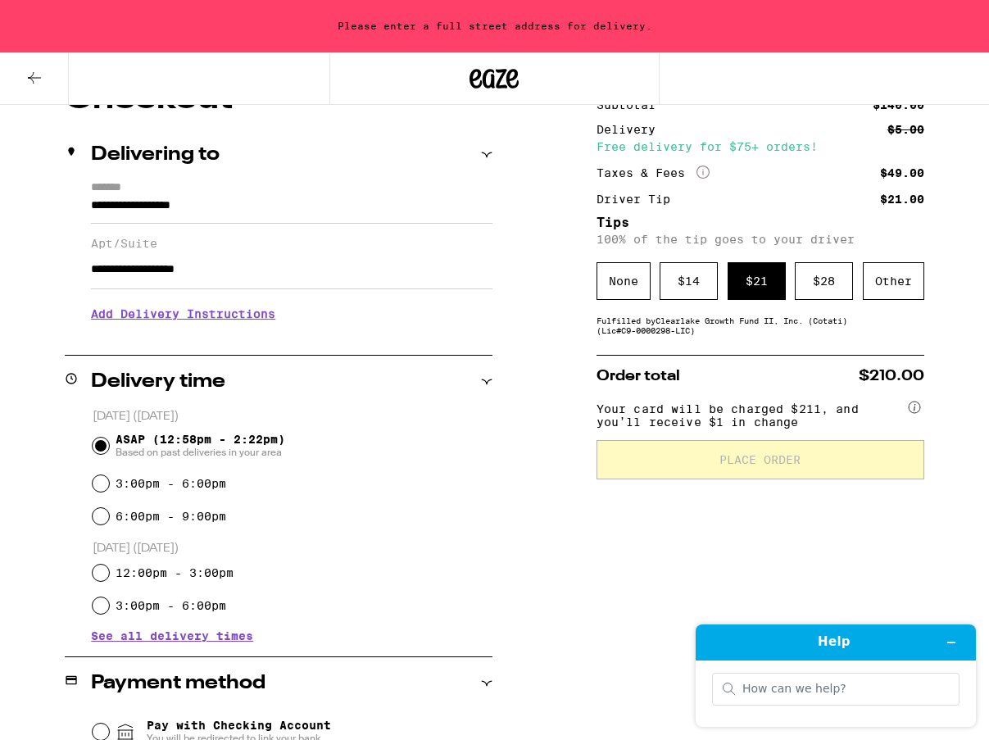
scroll to position [168, 0]
drag, startPoint x: 93, startPoint y: 269, endPoint x: 270, endPoint y: 275, distance: 177.2
click at [270, 275] on input "**********" at bounding box center [292, 269] width 402 height 39
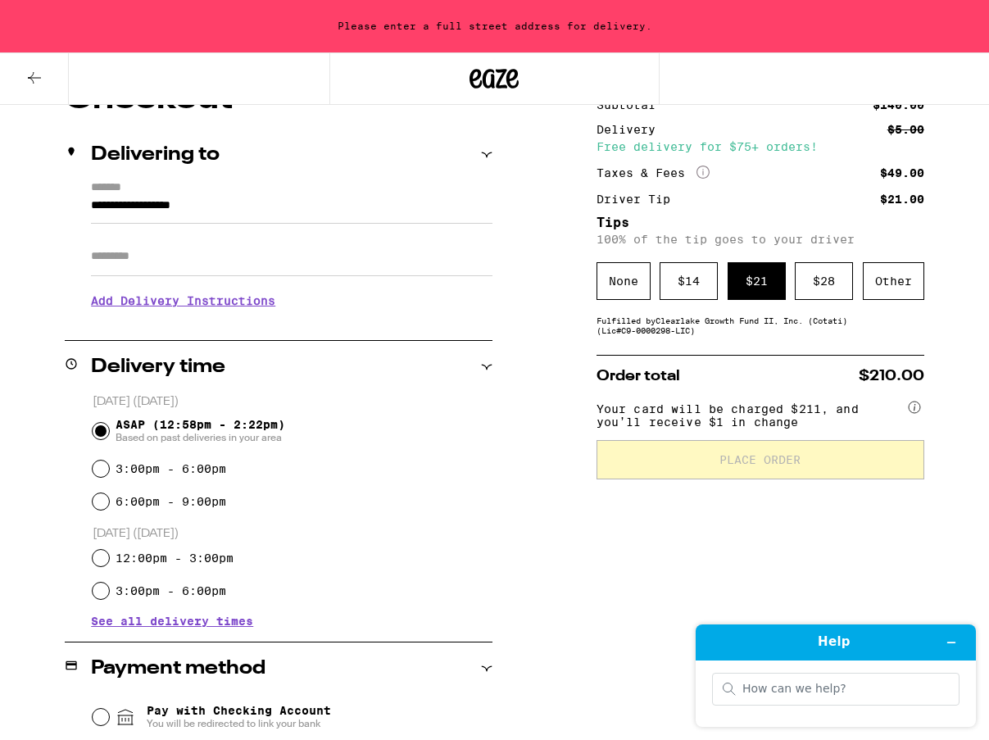
click at [91, 204] on input "**********" at bounding box center [292, 210] width 402 height 28
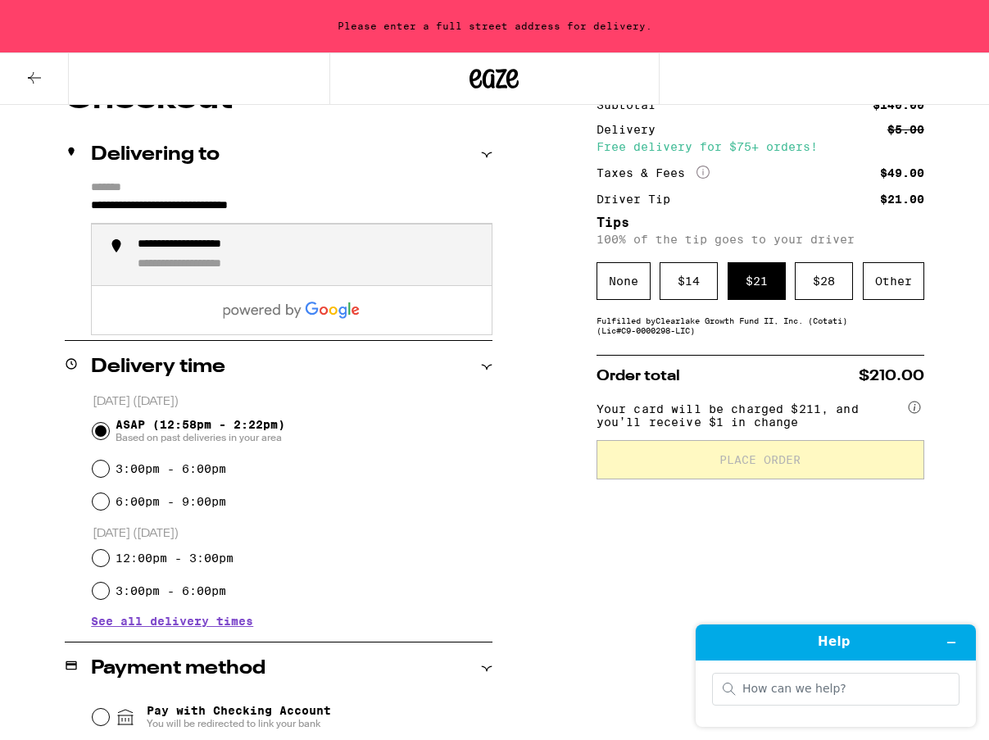
click at [306, 272] on div "**********" at bounding box center [308, 255] width 341 height 34
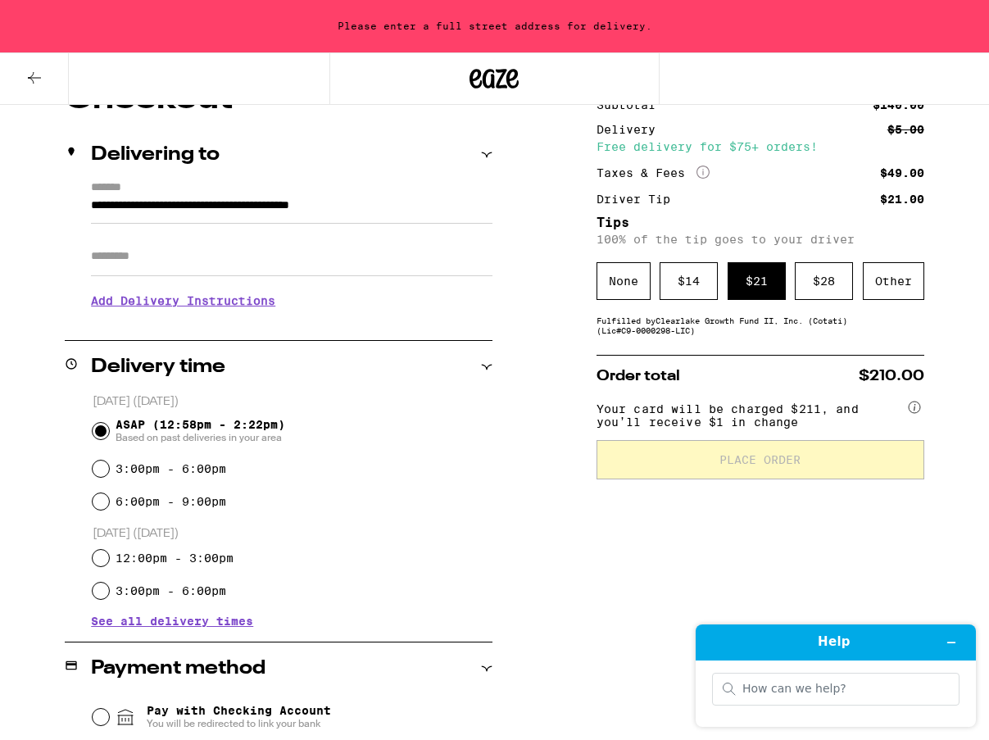
type input "**********"
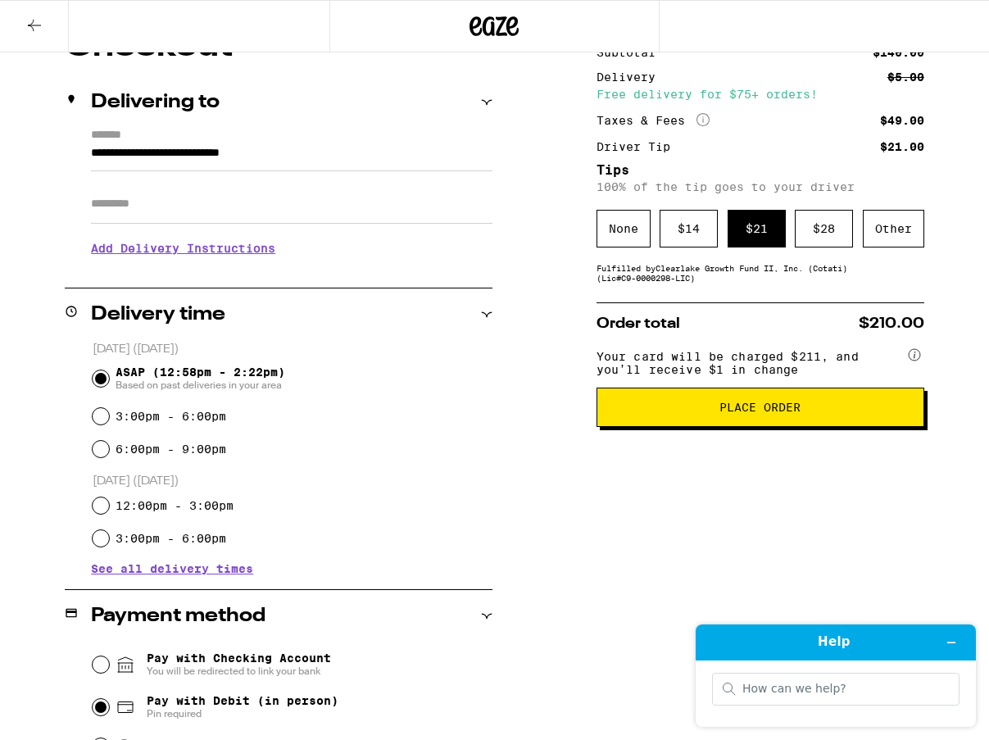
click at [724, 413] on span "Place Order" at bounding box center [760, 407] width 81 height 11
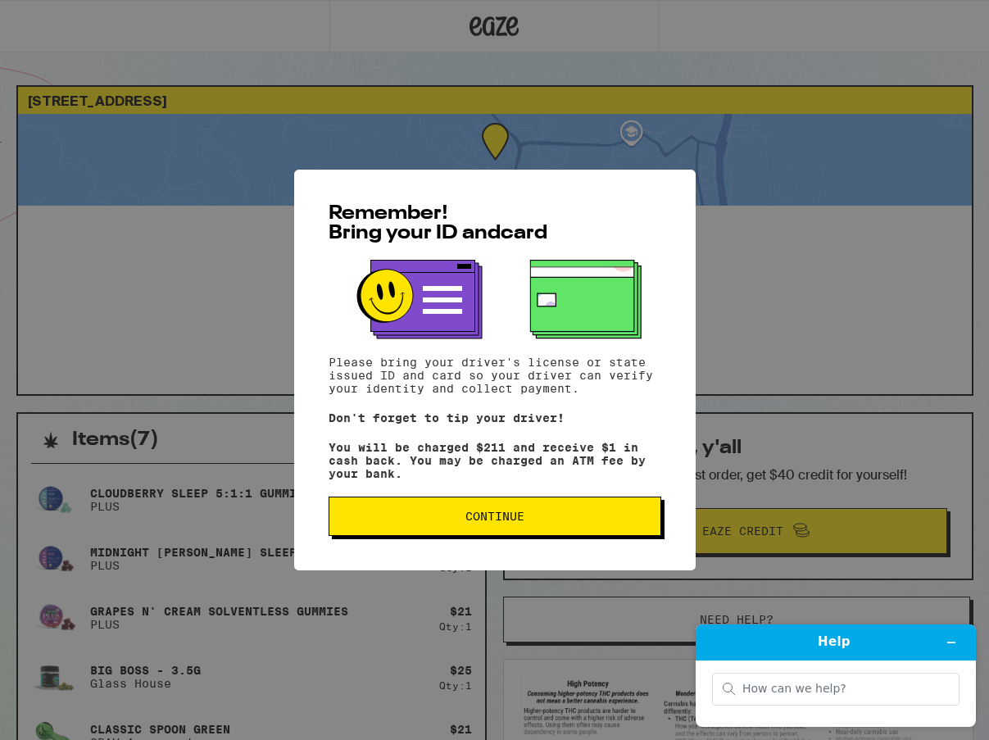
click at [483, 522] on span "Continue" at bounding box center [495, 516] width 59 height 11
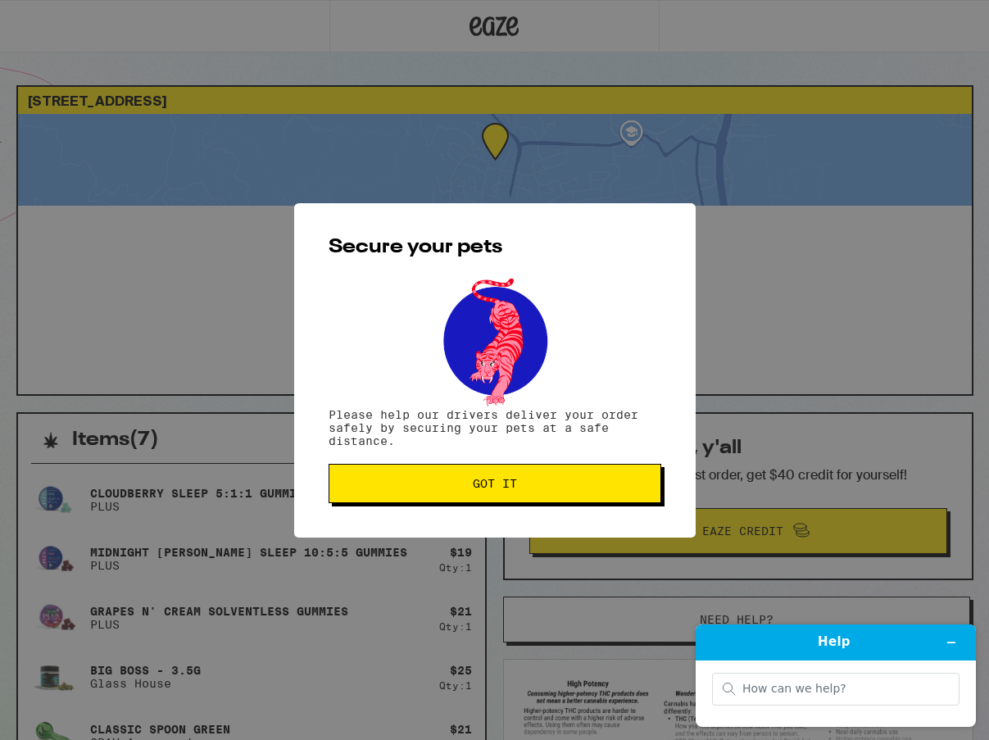
click at [484, 489] on span "Got it" at bounding box center [495, 483] width 44 height 11
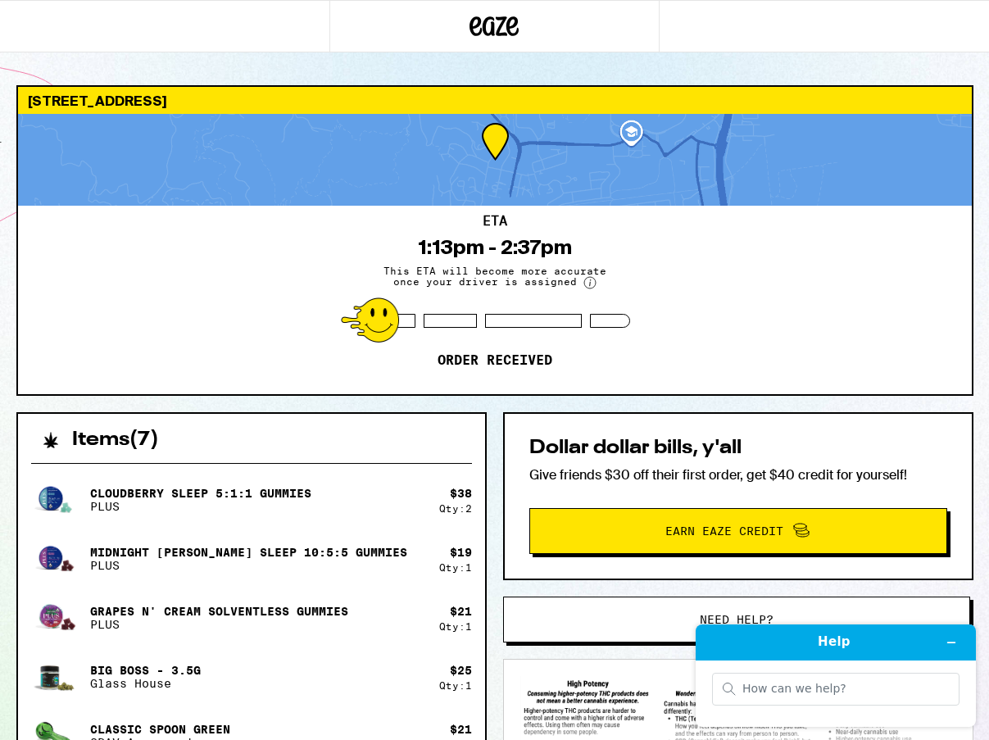
click at [270, 0] on div at bounding box center [164, 26] width 329 height 52
